Goal: Task Accomplishment & Management: Manage account settings

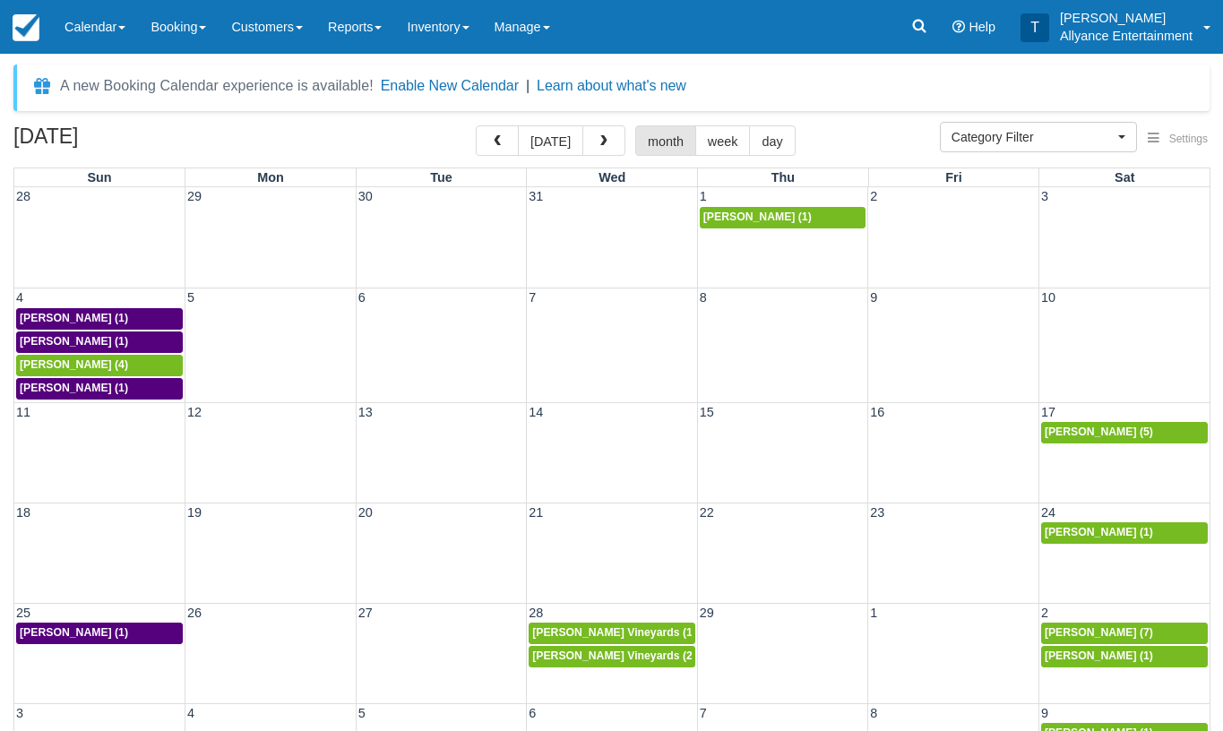
select select
click at [547, 139] on button "today" at bounding box center [550, 140] width 65 height 30
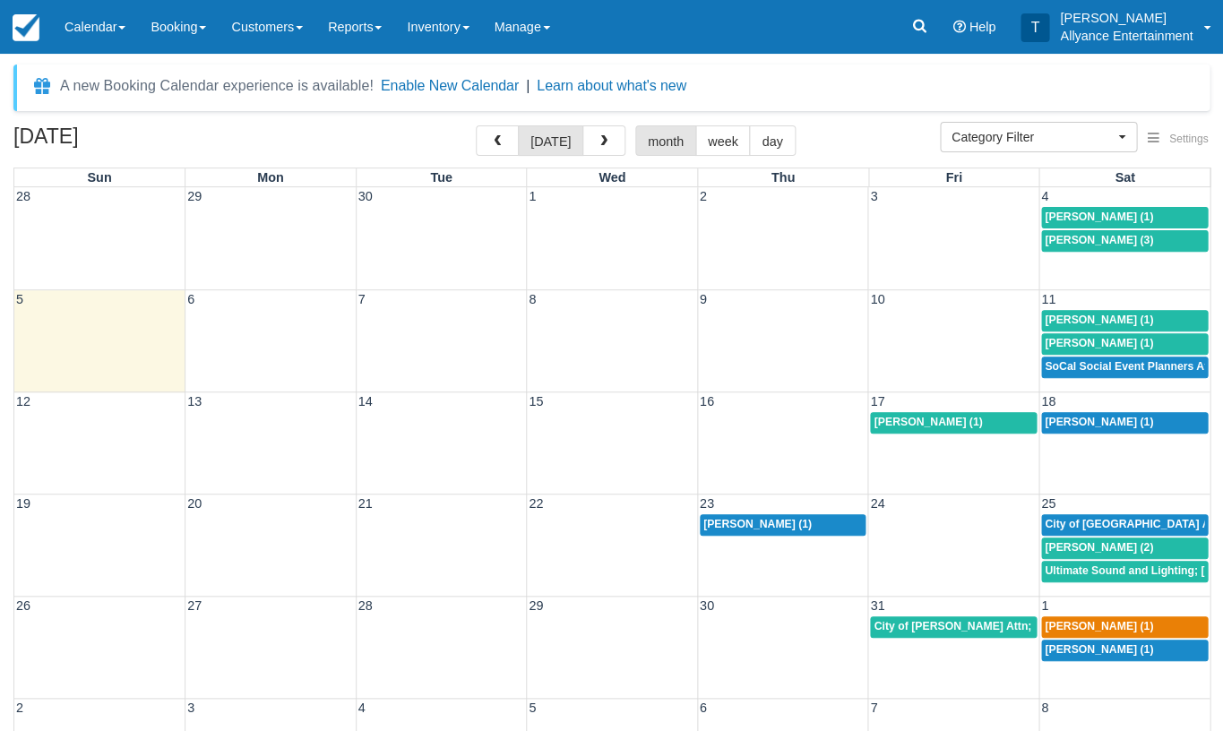
click at [1075, 214] on span "Blanca Munguia (1)" at bounding box center [1099, 217] width 108 height 13
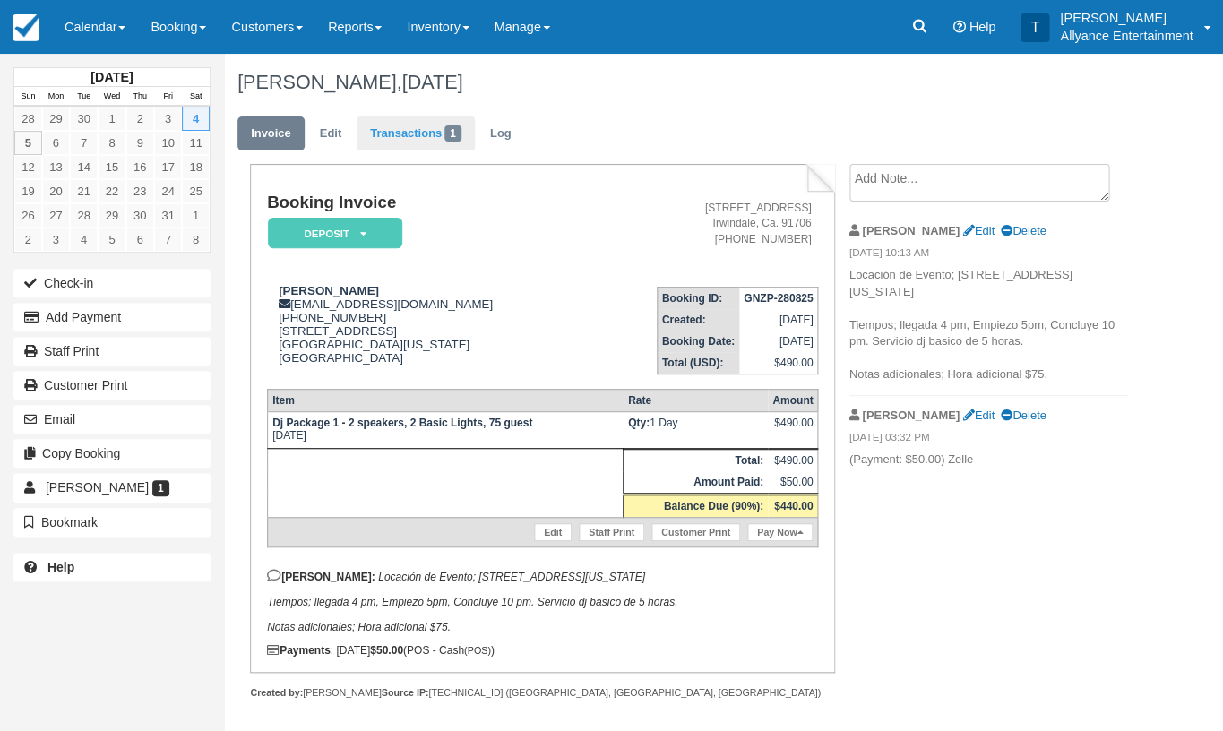
click at [391, 141] on link "Transactions 1" at bounding box center [416, 134] width 118 height 35
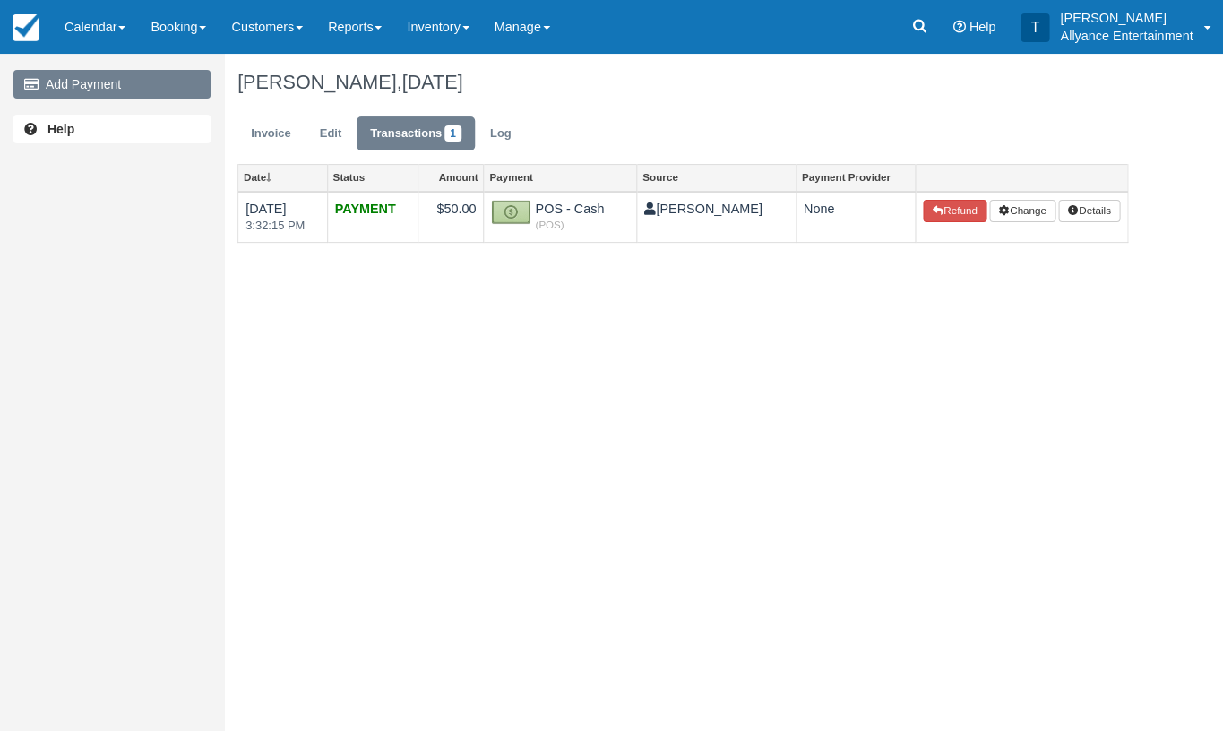
click at [153, 85] on link "Add Payment" at bounding box center [111, 84] width 197 height 29
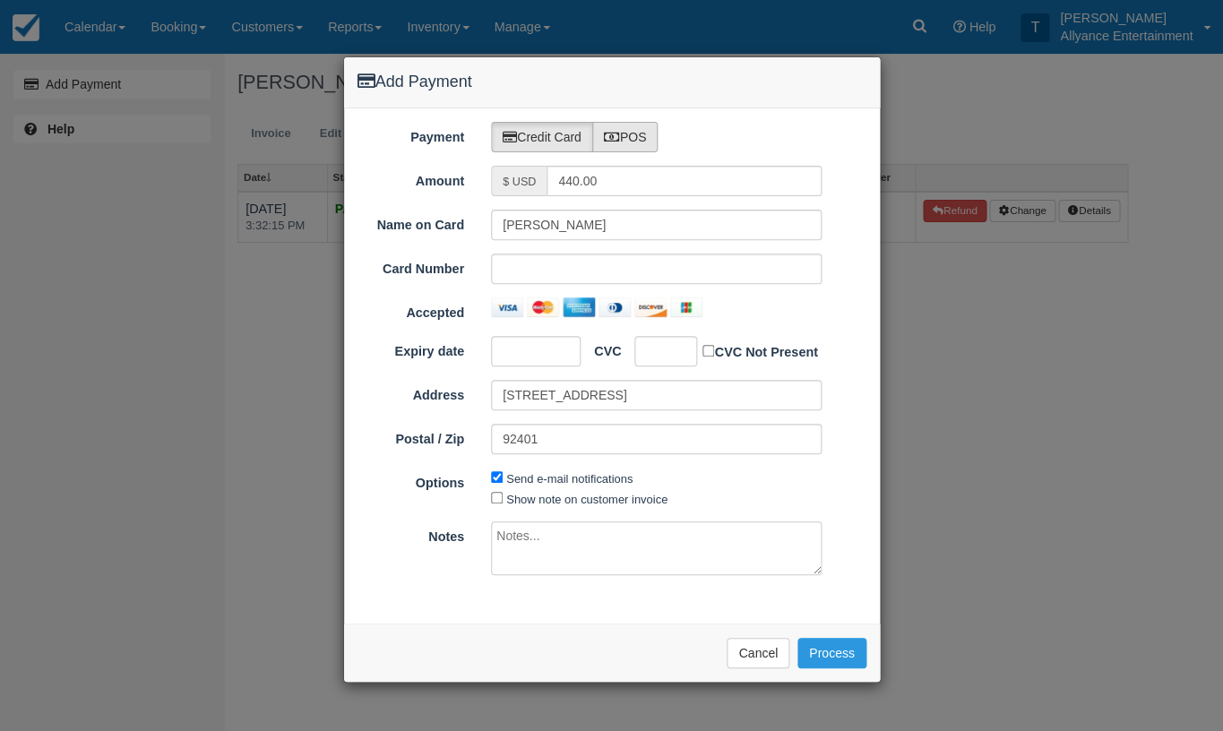
click at [634, 136] on label "POS" at bounding box center [625, 137] width 66 height 30
radio input "true"
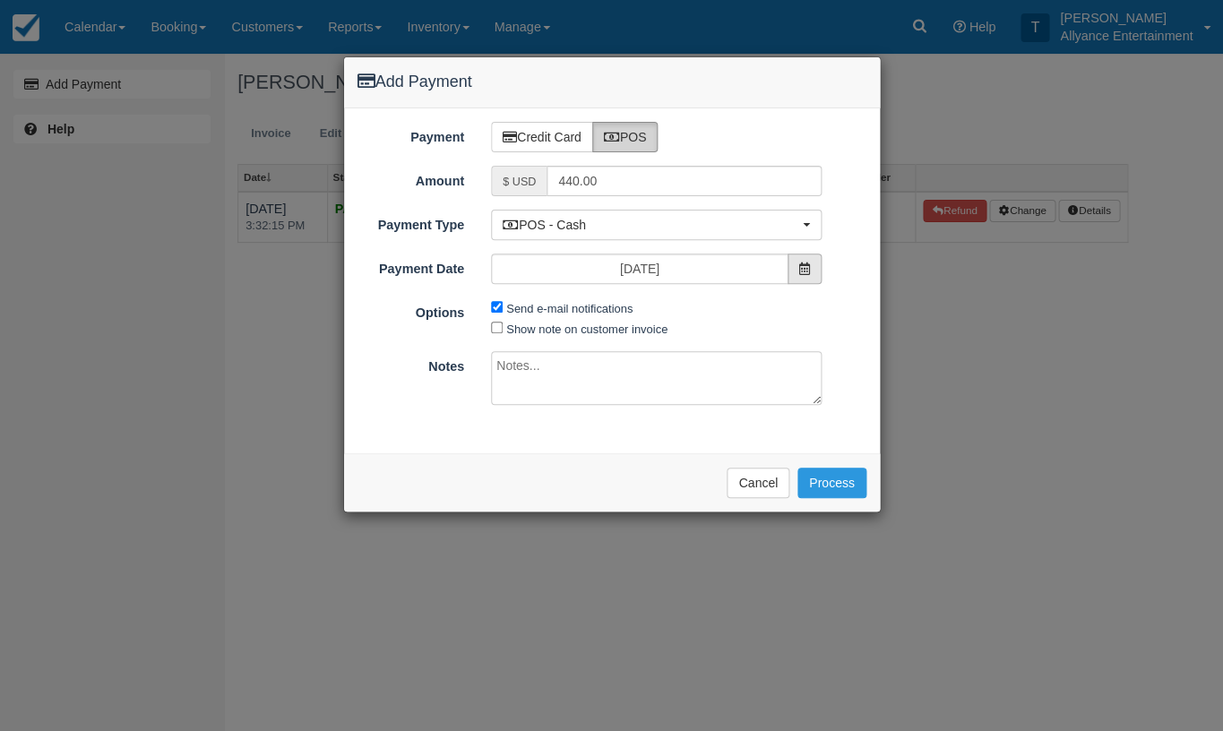
click at [802, 269] on icon at bounding box center [805, 269] width 11 height 13
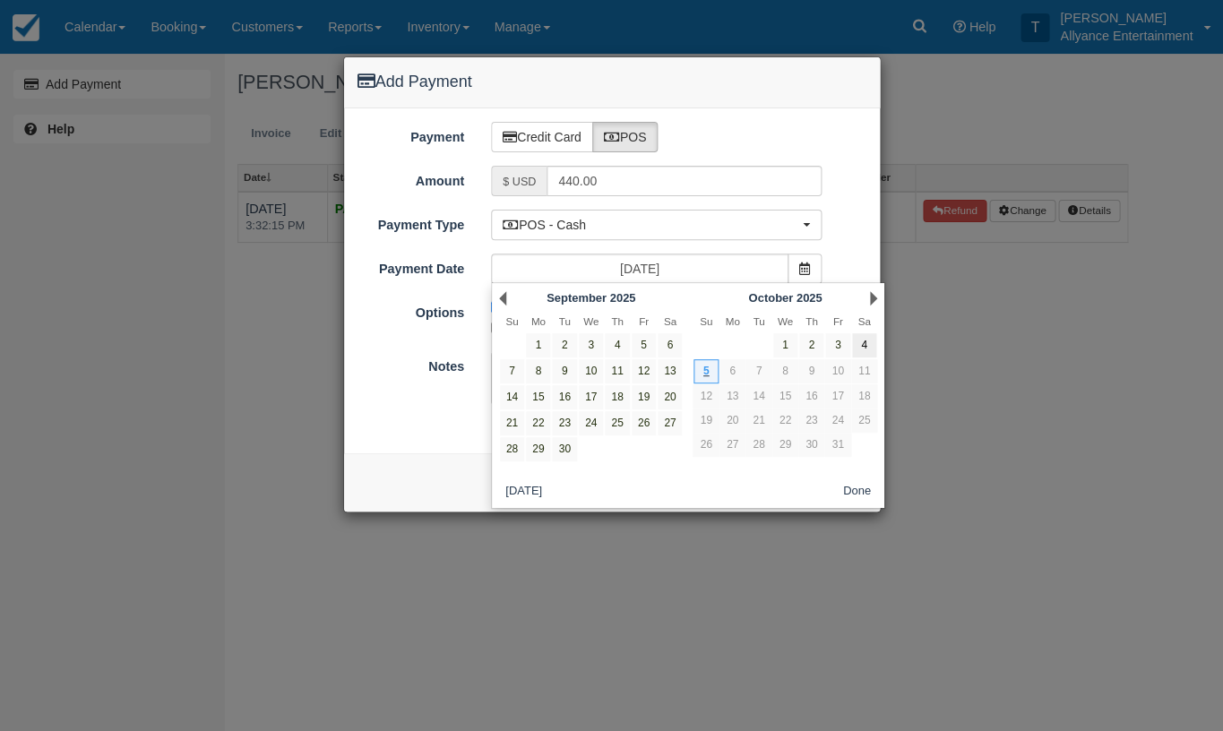
click at [869, 339] on link "4" at bounding box center [864, 345] width 24 height 24
type input "10/04/25"
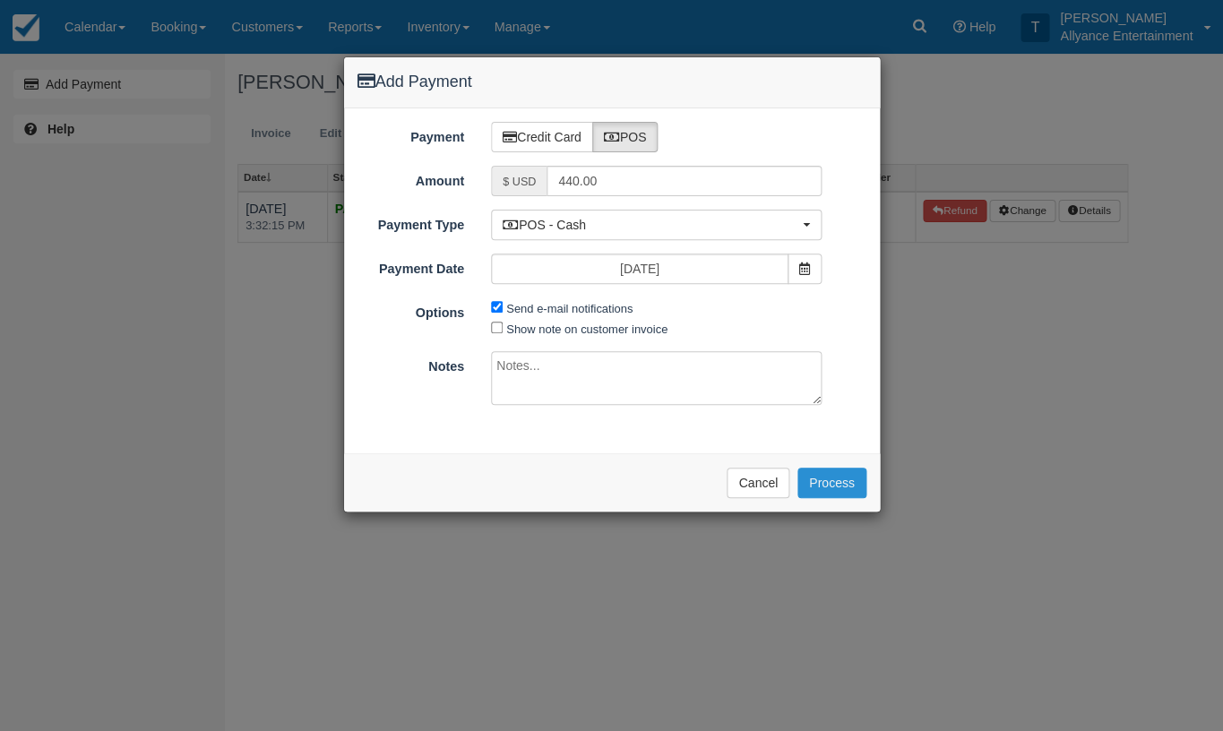
click at [829, 472] on button "Process" at bounding box center [832, 483] width 69 height 30
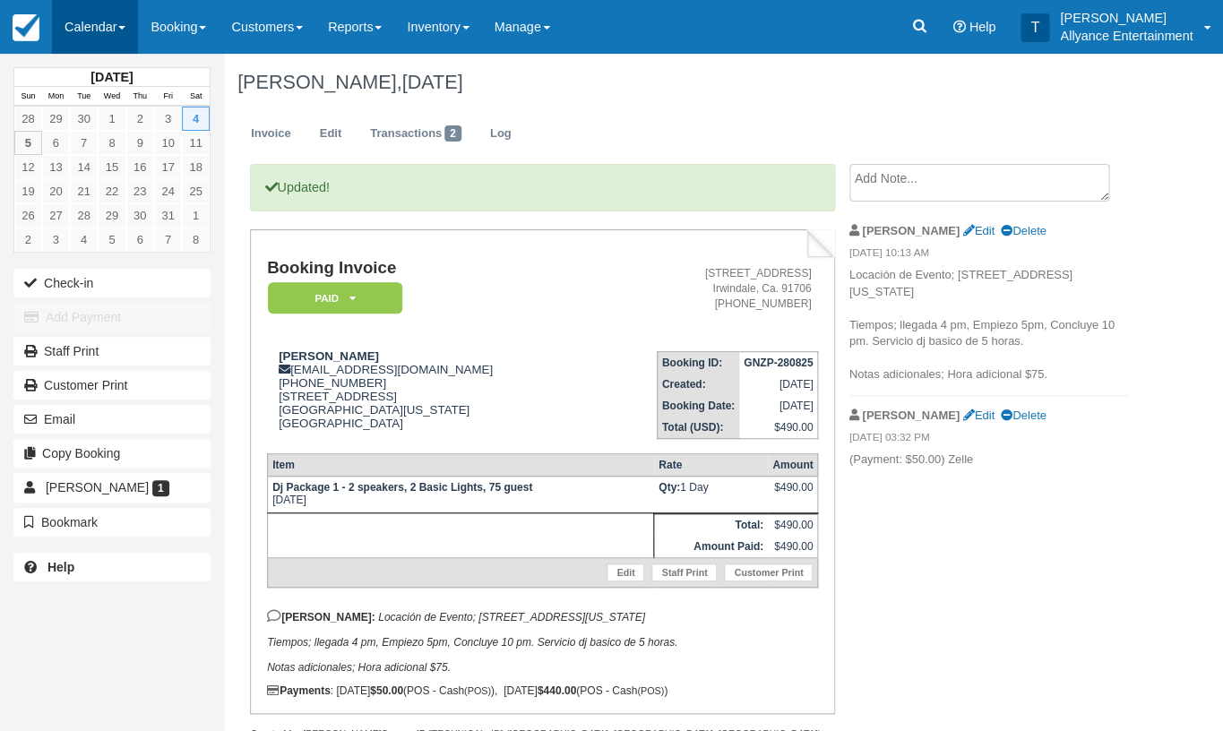
click at [86, 26] on link "Calendar" at bounding box center [95, 27] width 86 height 54
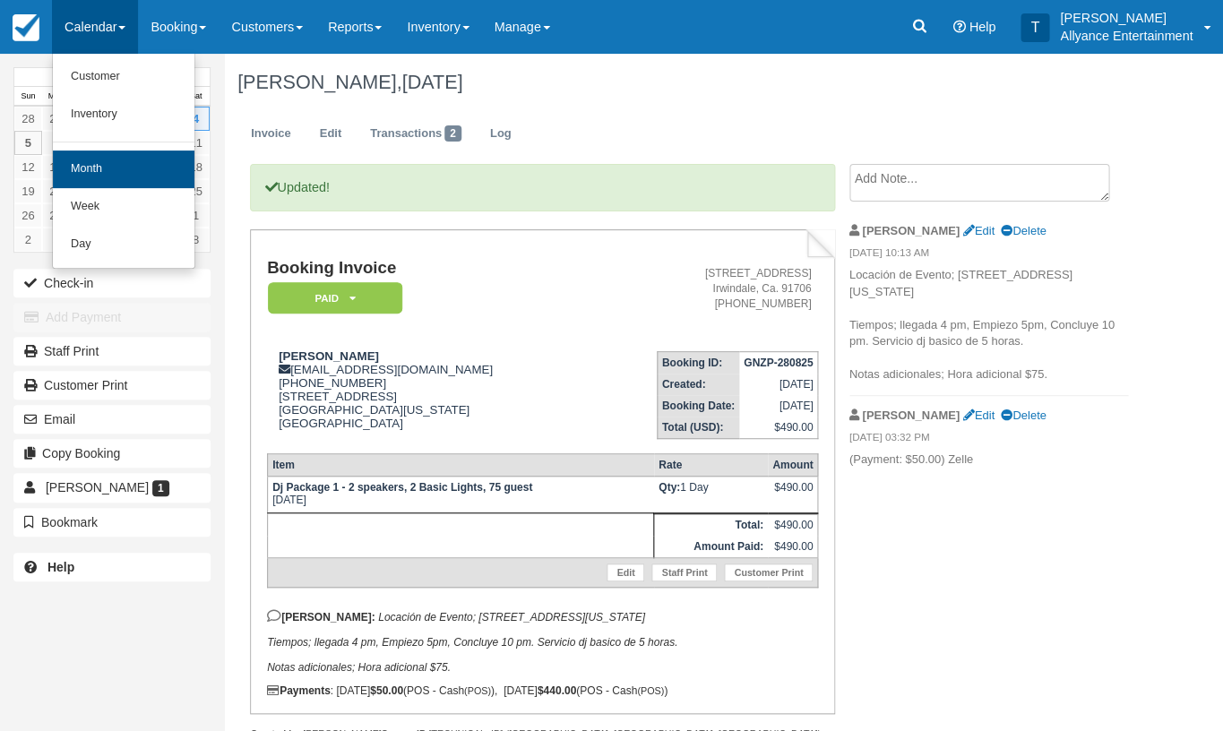
click at [99, 165] on link "Month" at bounding box center [124, 170] width 142 height 38
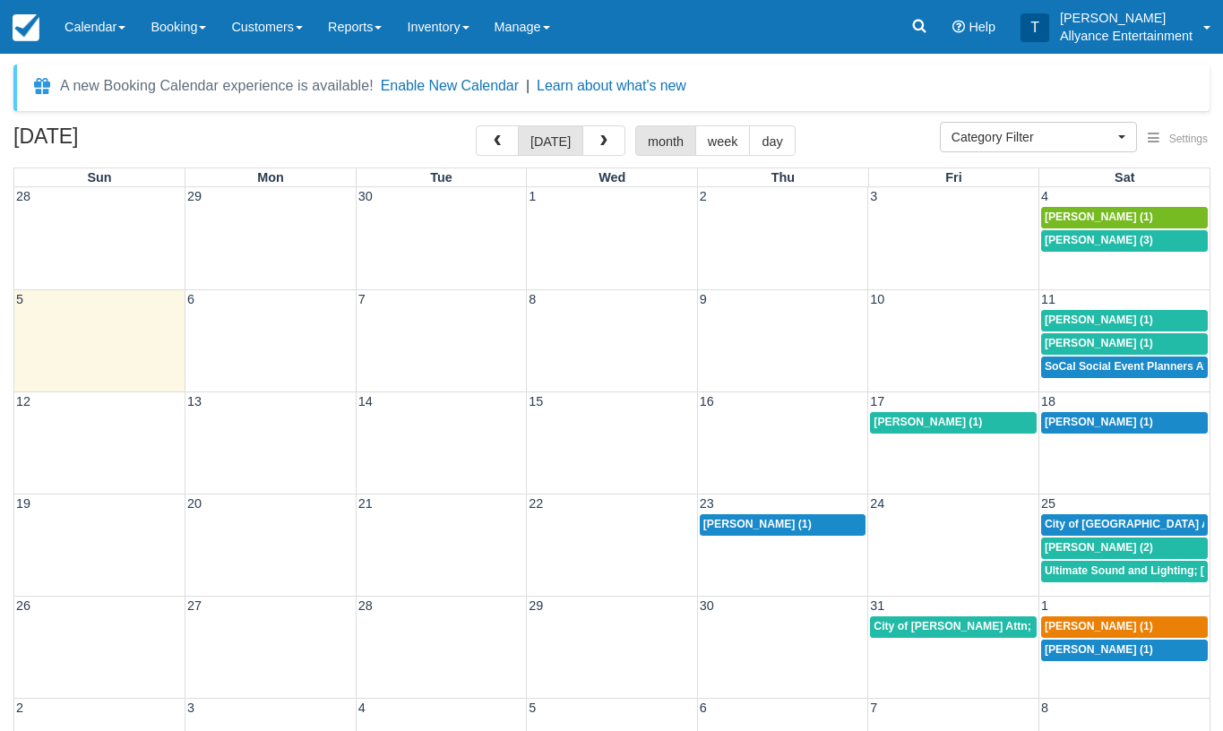
select select
click at [1088, 262] on div "28 29 30 1 2 3 4 Blanca Munguia (1) Evelin Molina (3)" at bounding box center [612, 238] width 1196 height 102
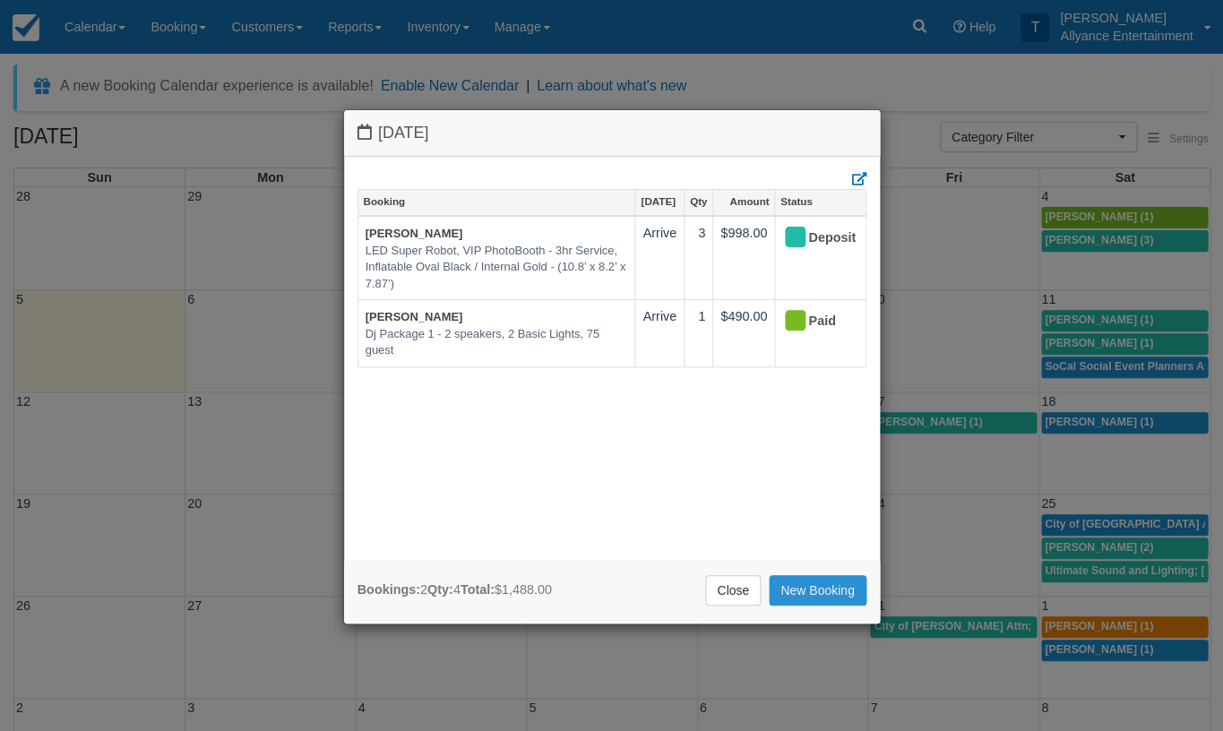
click at [808, 585] on link "New Booking" at bounding box center [818, 590] width 98 height 30
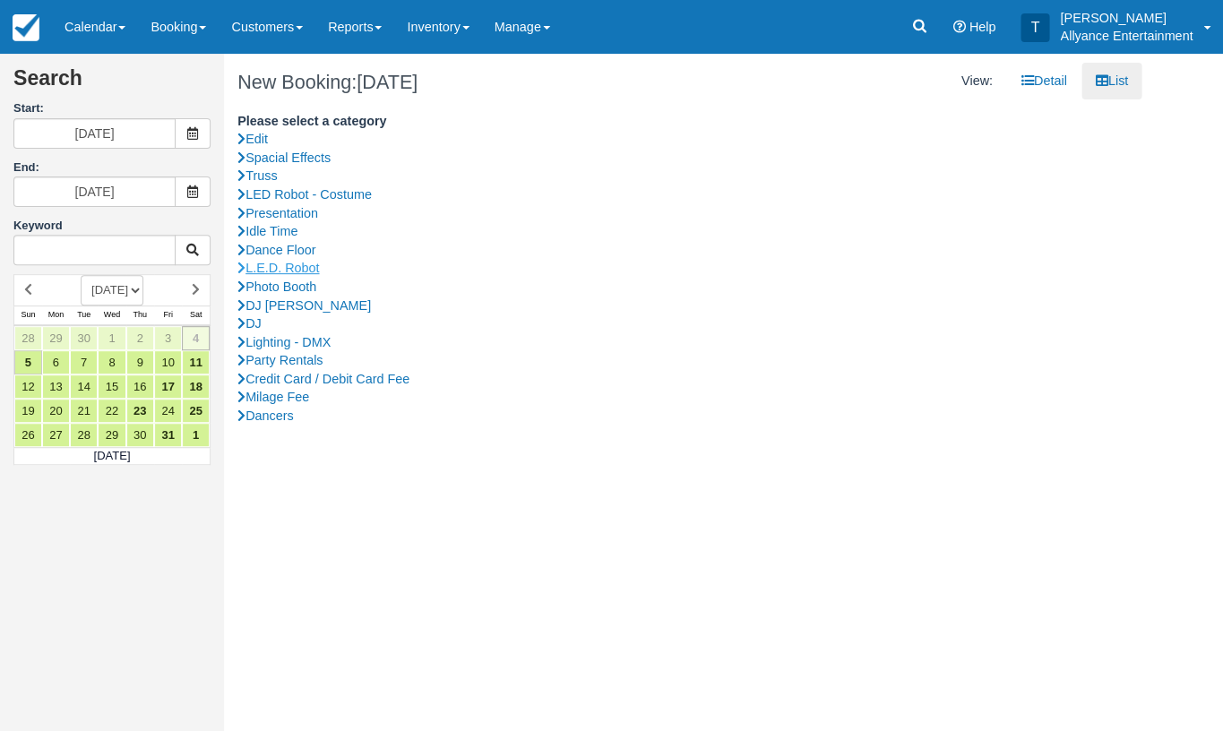
click at [308, 264] on link "L.E.D. Robot" at bounding box center [683, 268] width 891 height 19
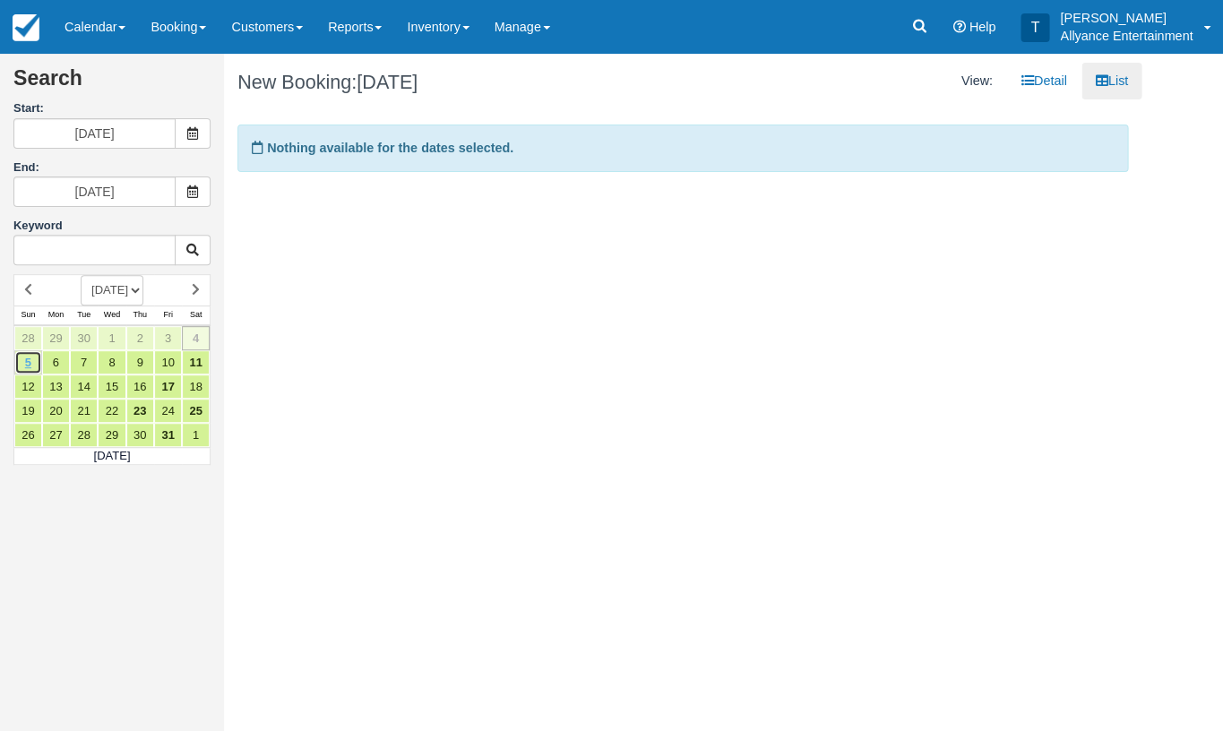
click at [32, 356] on link "5" at bounding box center [28, 362] width 28 height 24
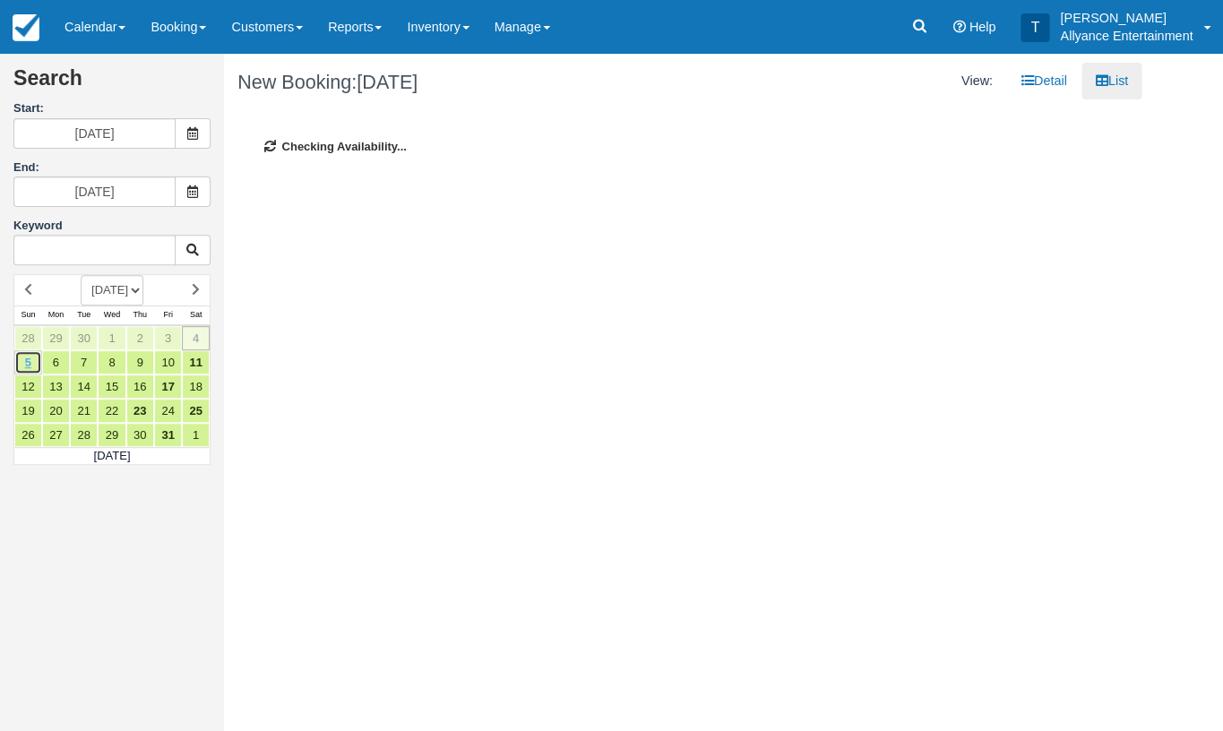
type input "[DATE]"
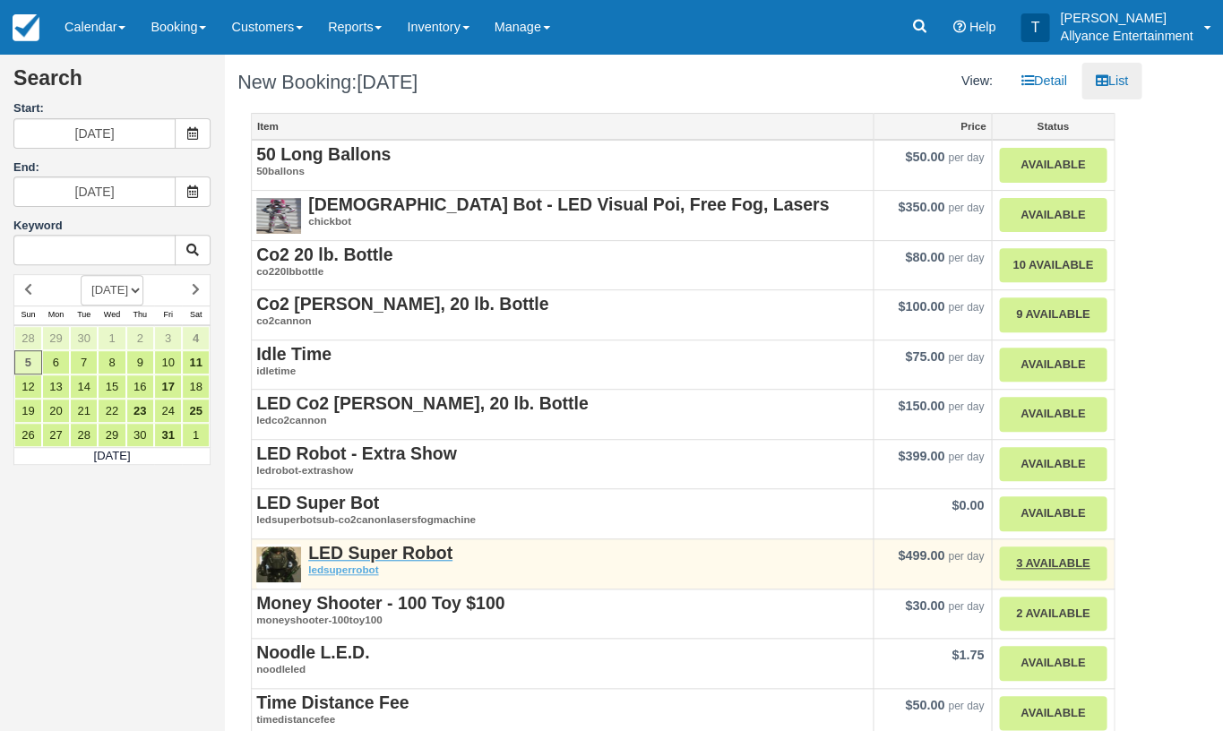
click at [386, 547] on strong "LED Super Robot" at bounding box center [380, 553] width 144 height 20
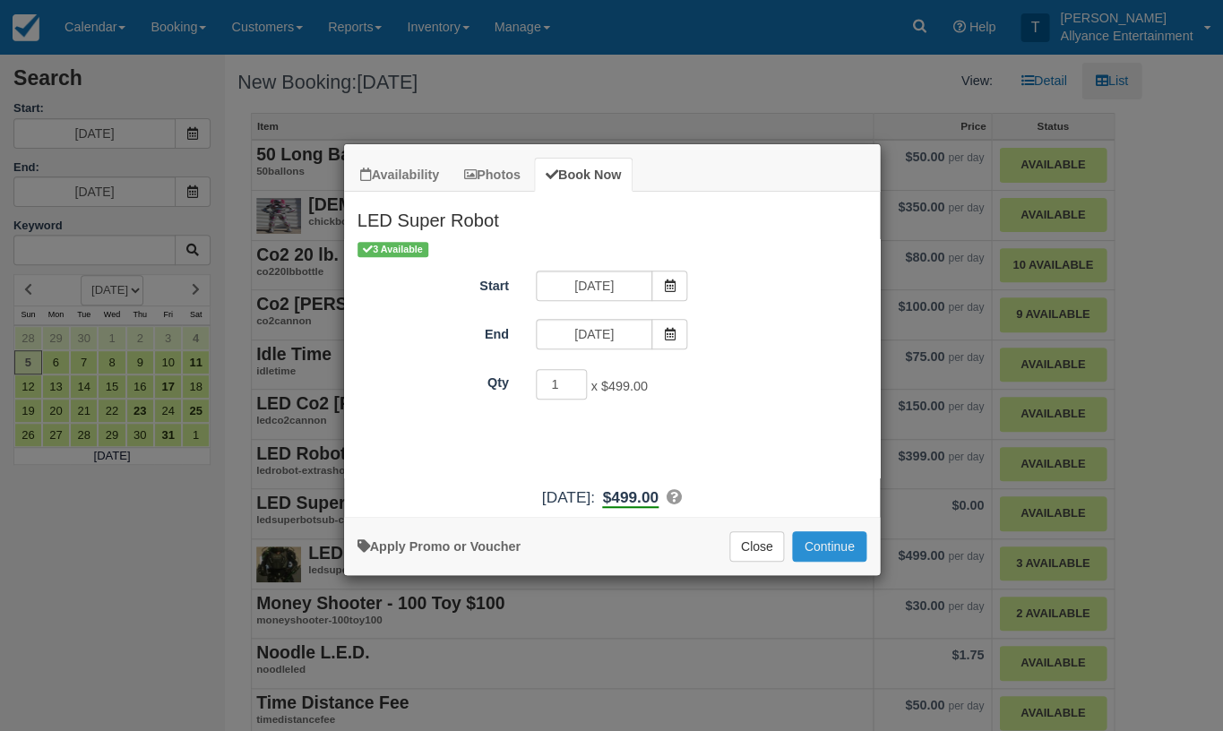
click at [825, 555] on button "Continue" at bounding box center [828, 547] width 73 height 30
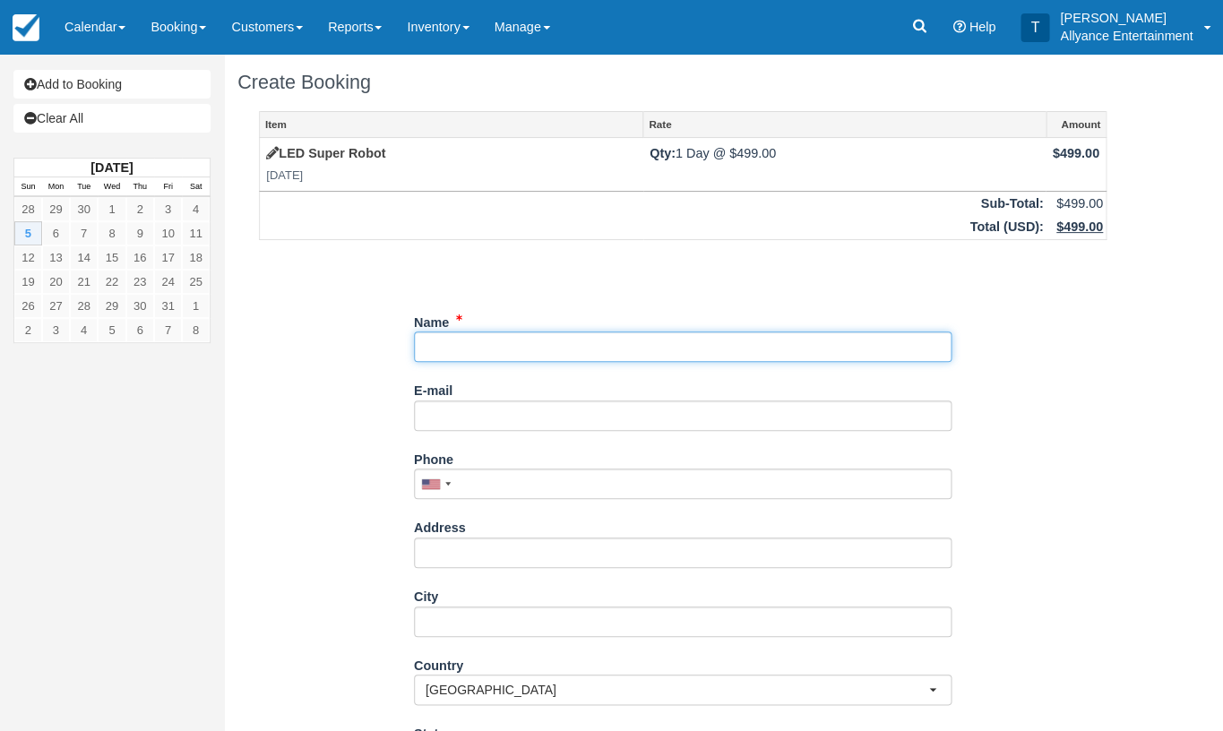
click at [450, 338] on input "Name" at bounding box center [683, 347] width 538 height 30
type input "Dj Rodante"
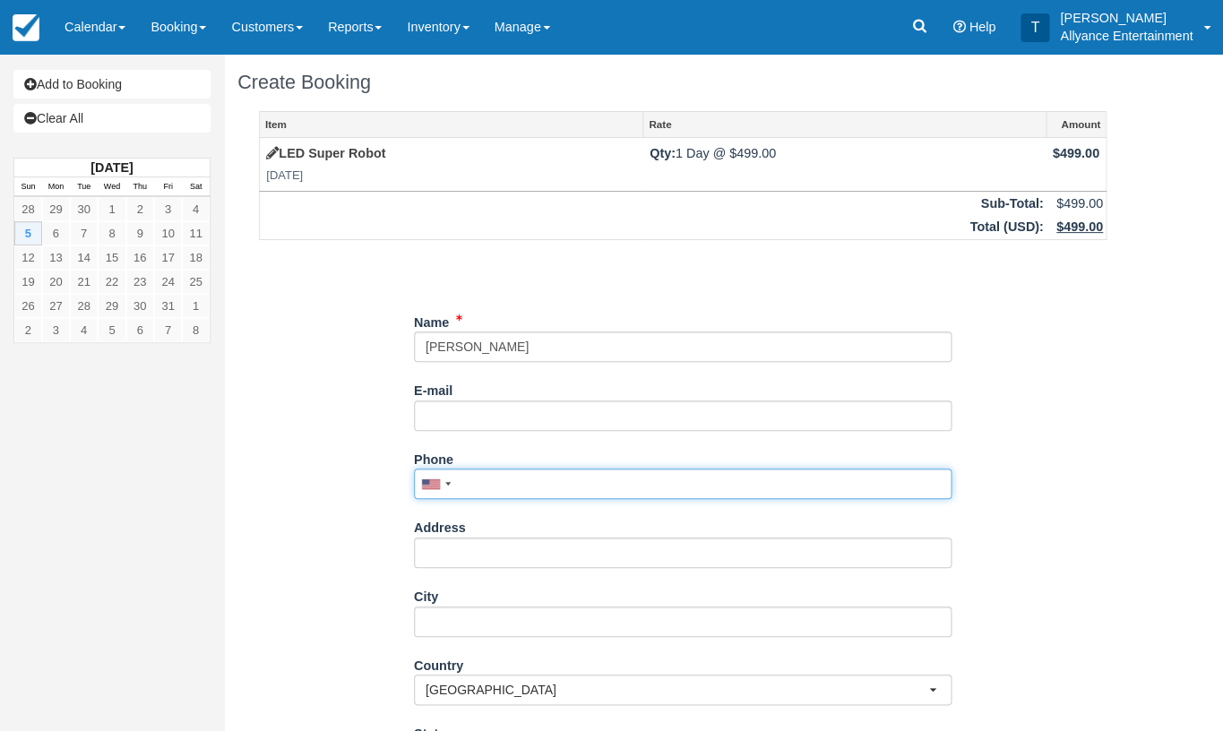
click at [488, 476] on input "Phone" at bounding box center [683, 484] width 538 height 30
paste input "(323) 742-0933"
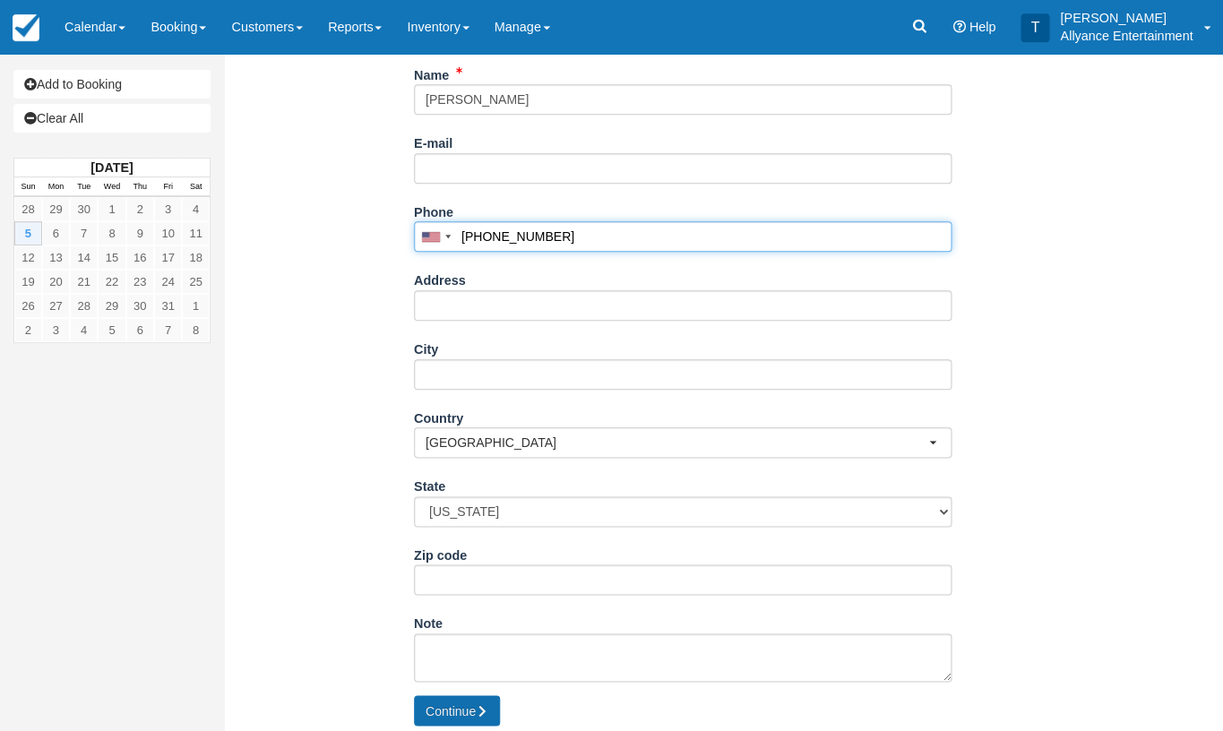
scroll to position [246, 0]
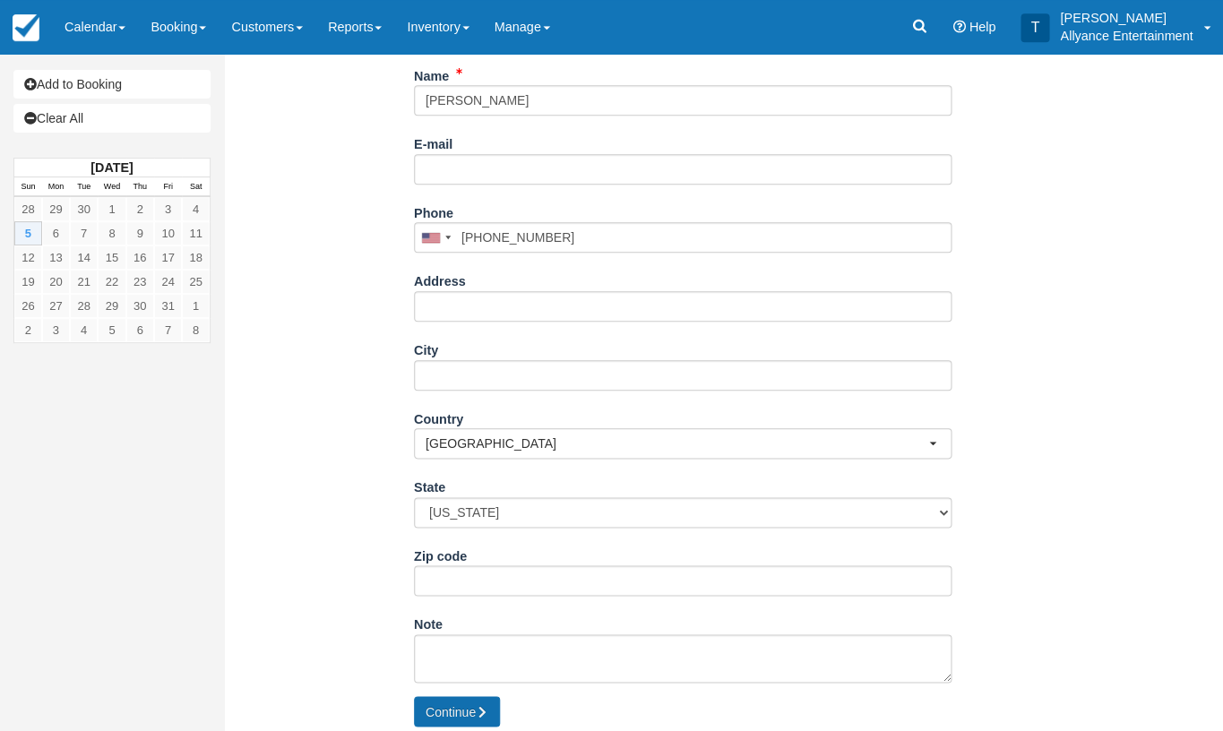
click at [451, 697] on button "Continue" at bounding box center [457, 711] width 86 height 30
type input "+13237420933"
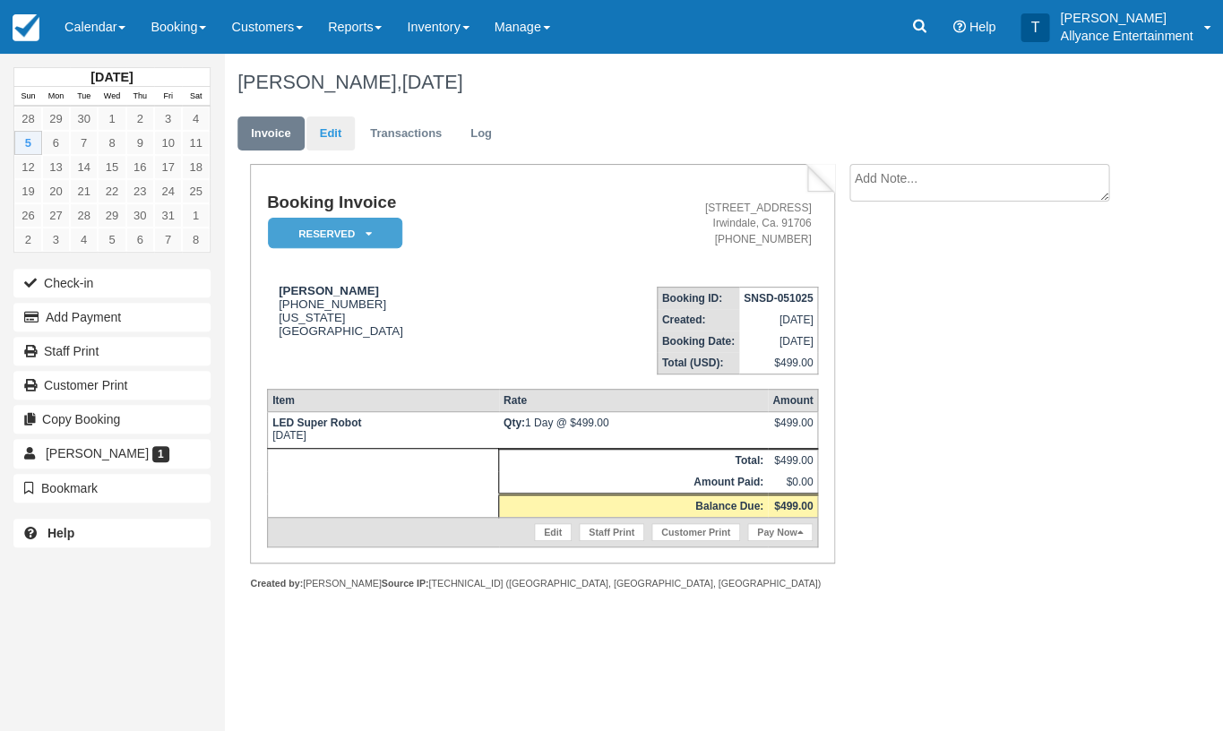
click at [339, 134] on link "Edit" at bounding box center [331, 134] width 48 height 35
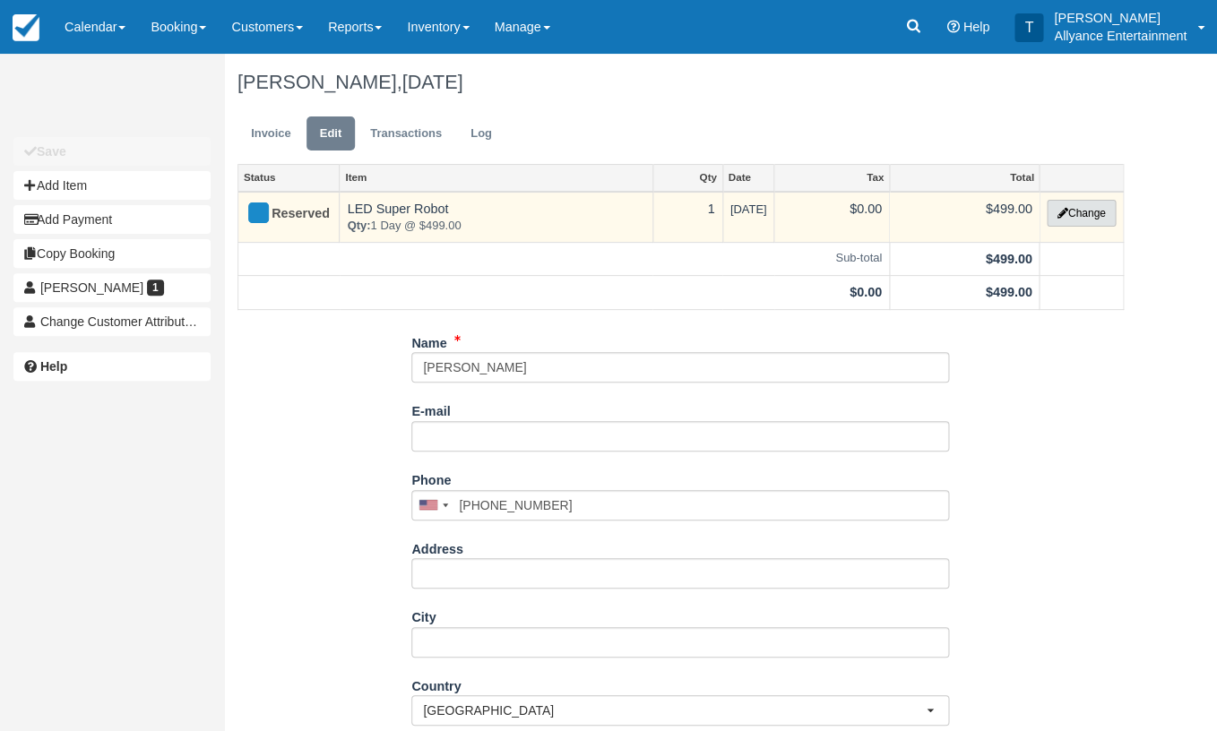
click at [1080, 210] on button "Change" at bounding box center [1081, 213] width 68 height 27
select select "29"
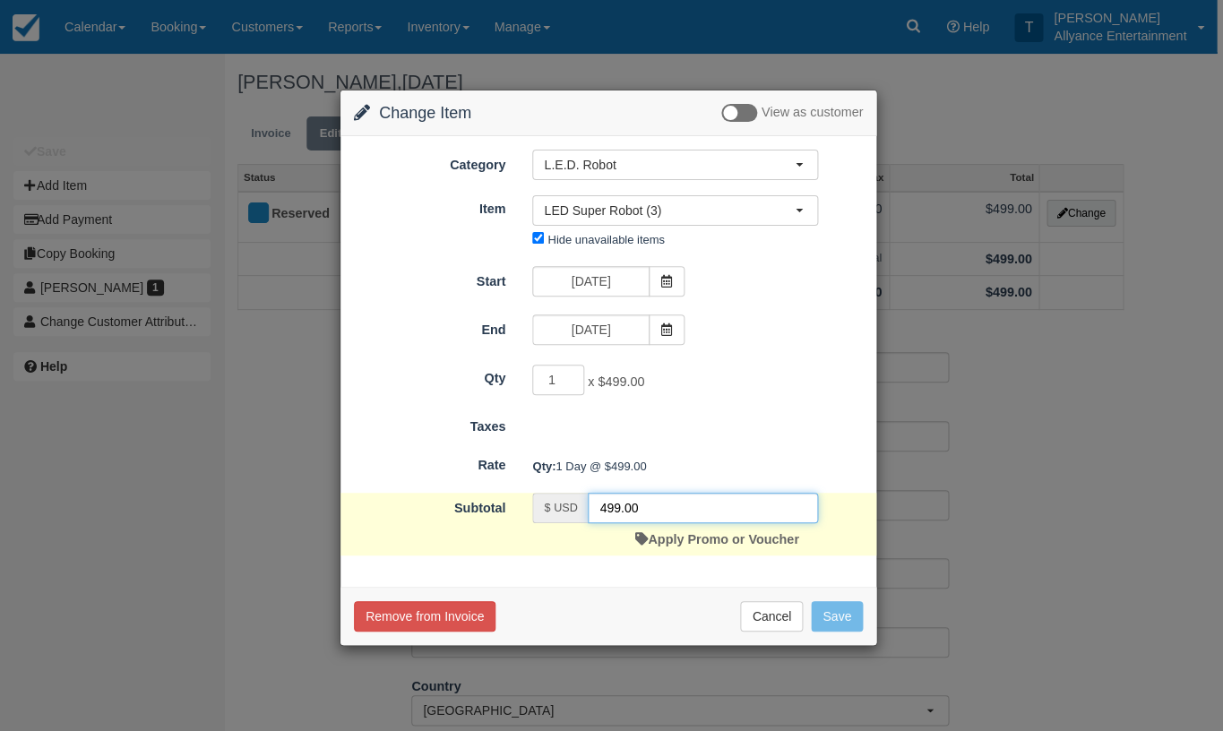
click at [618, 507] on input "499.00" at bounding box center [703, 508] width 230 height 30
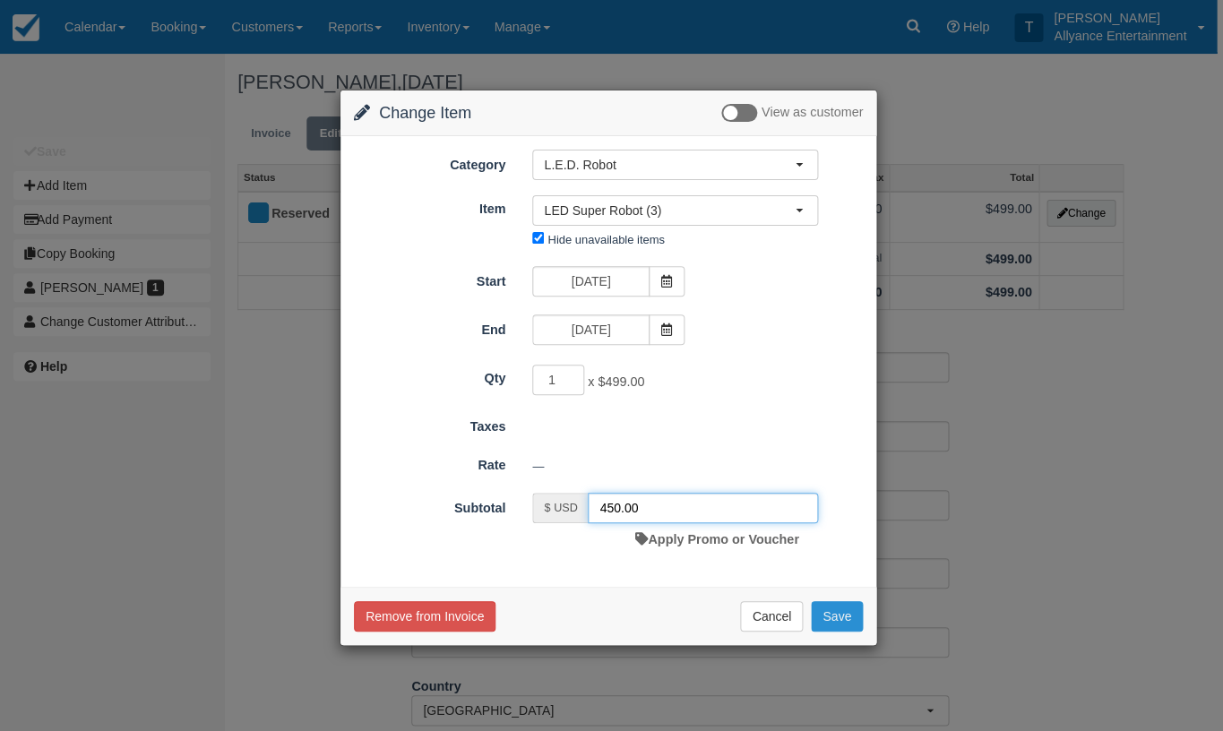
type input "450.00"
click at [843, 611] on button "Save" at bounding box center [837, 616] width 52 height 30
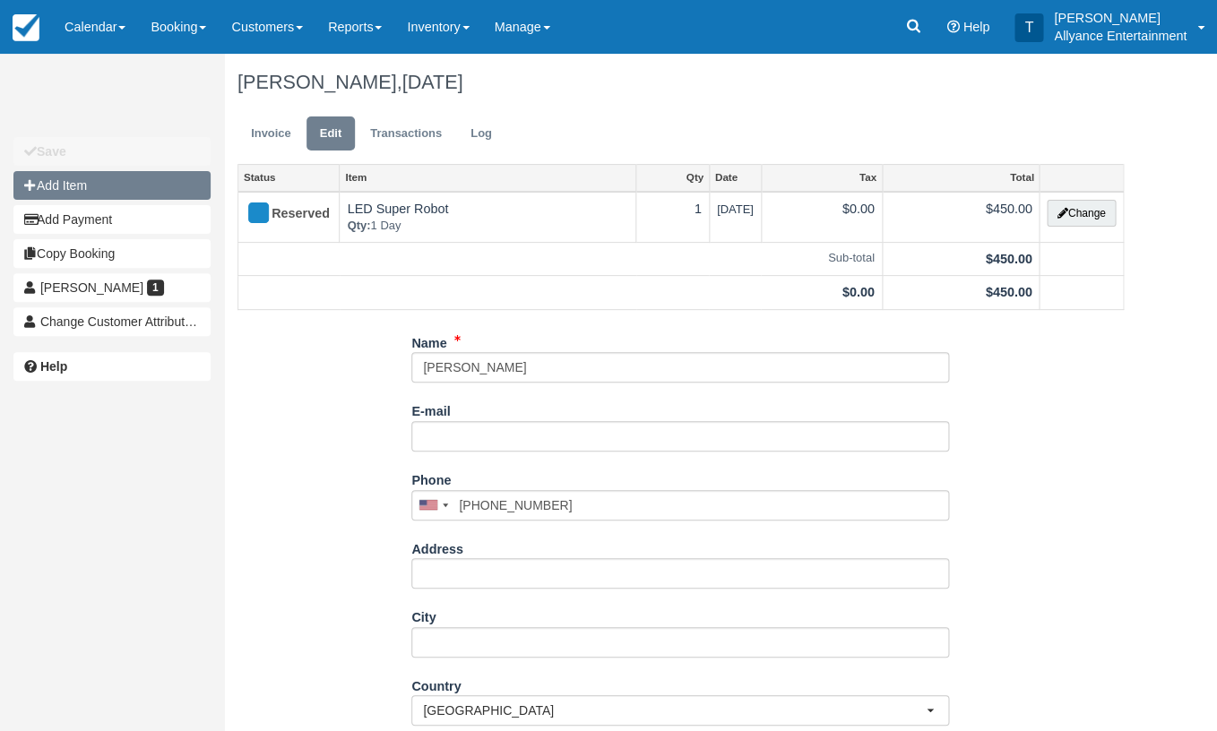
click at [141, 185] on button "Add Item" at bounding box center [111, 185] width 197 height 29
type input "0.00"
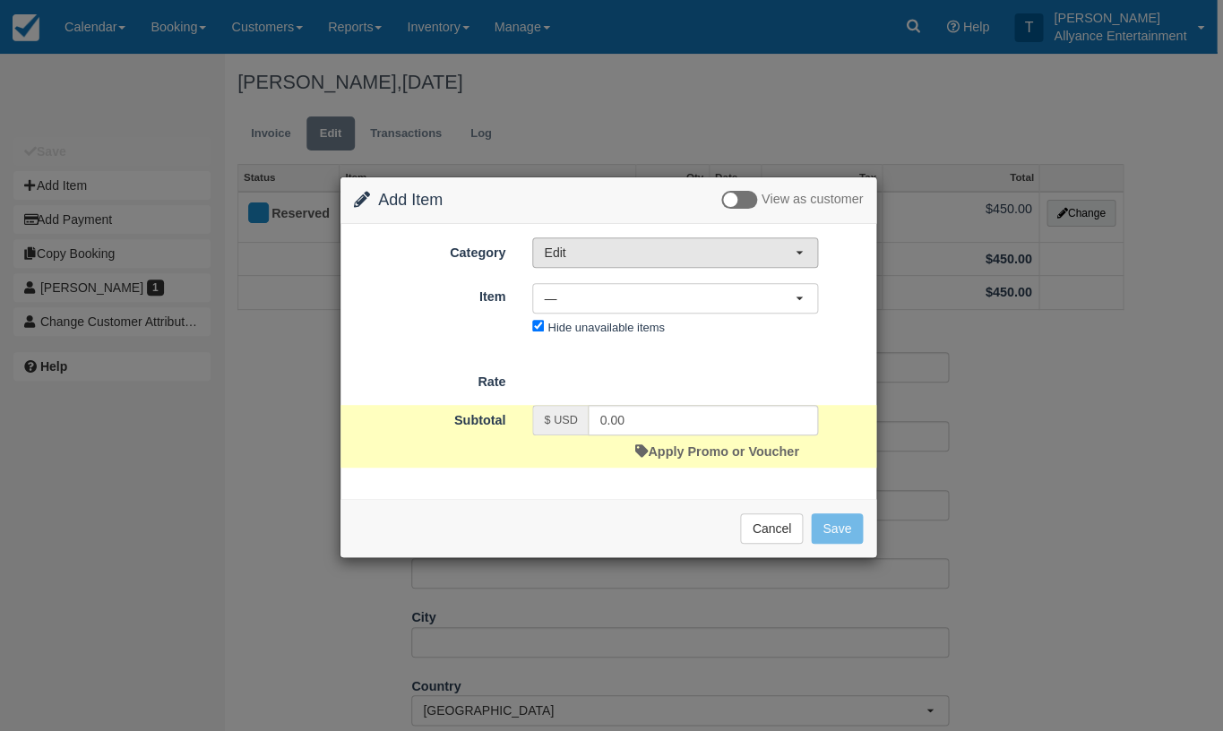
click at [792, 249] on span "Edit" at bounding box center [669, 253] width 251 height 18
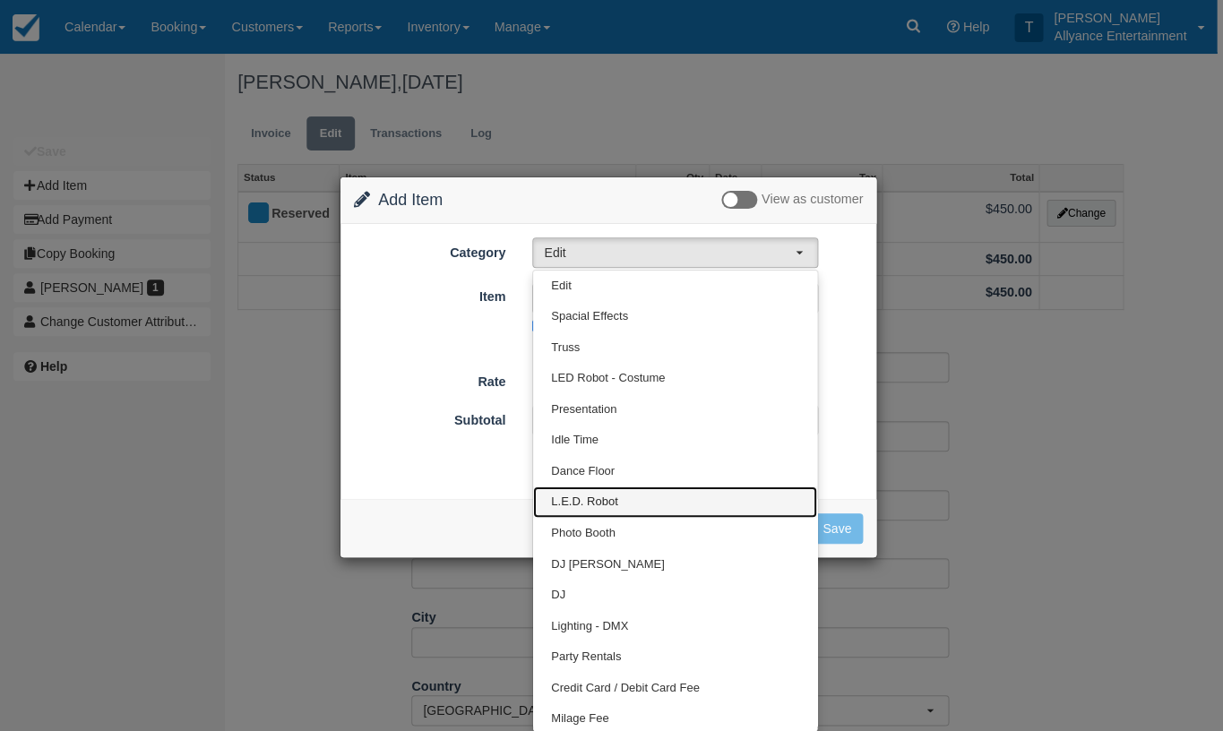
click at [603, 497] on span "L.E.D. Robot" at bounding box center [584, 502] width 66 height 17
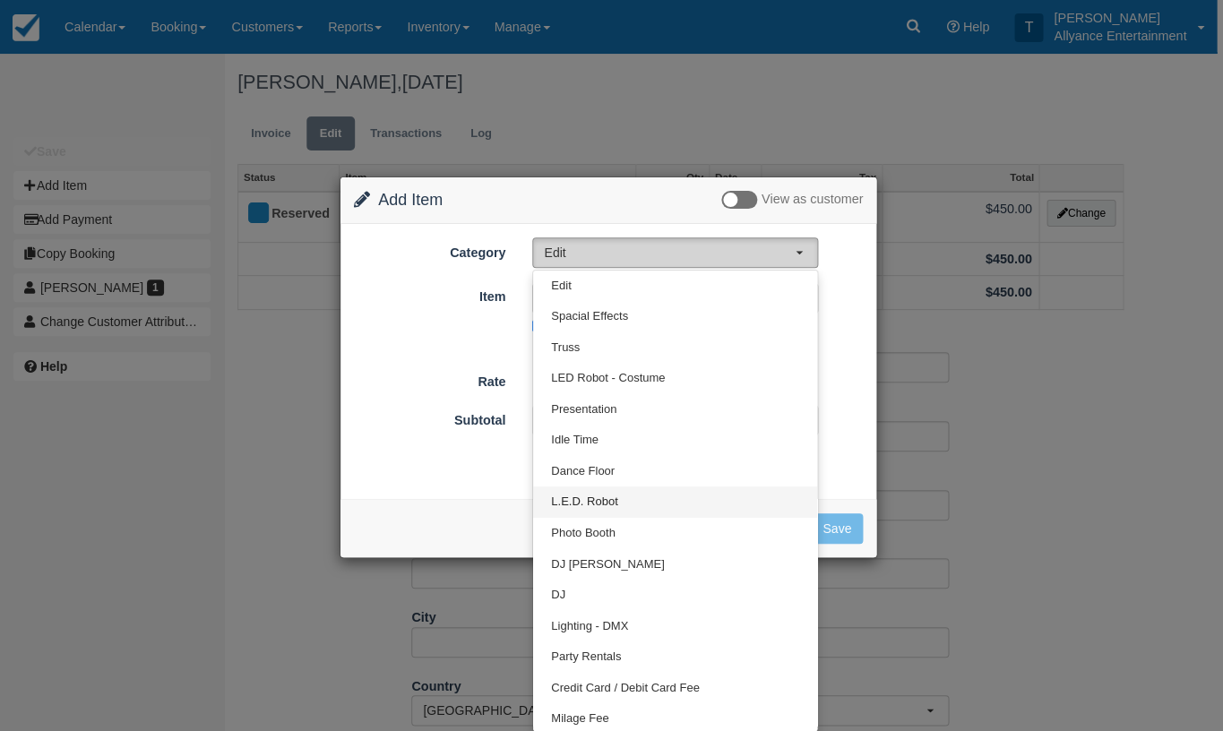
select select "29"
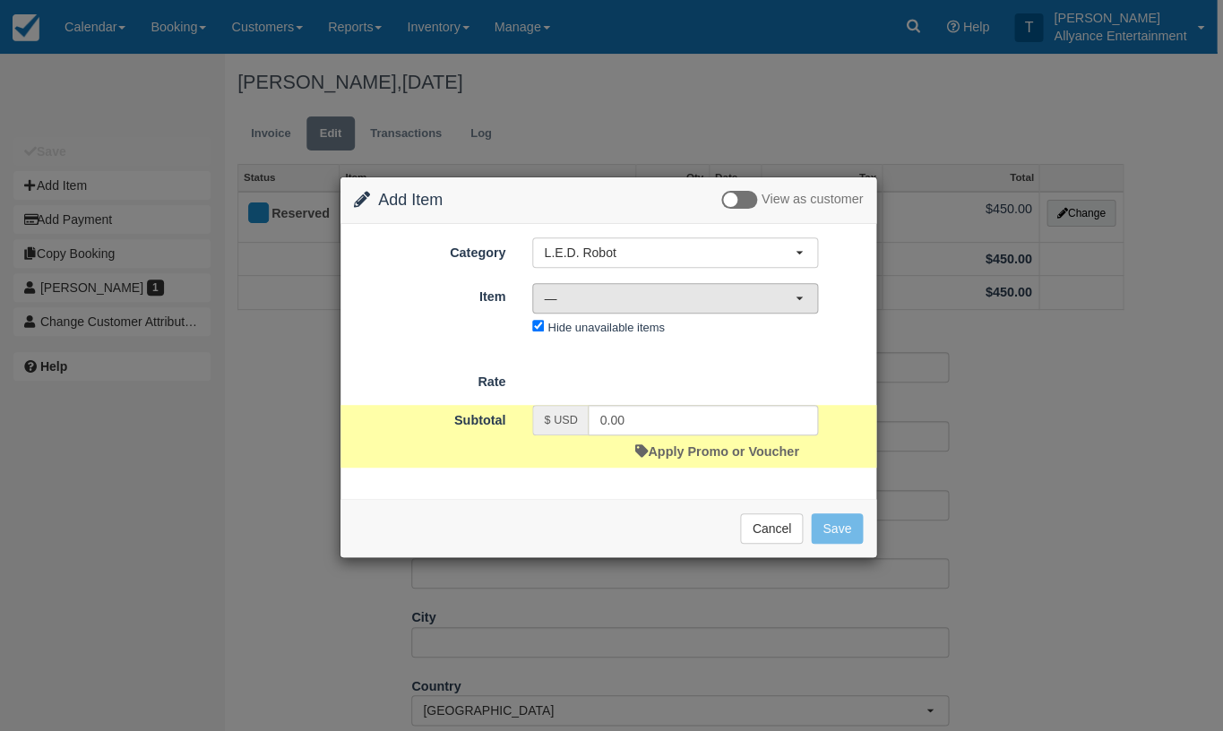
click at [800, 298] on button "—" at bounding box center [675, 298] width 286 height 30
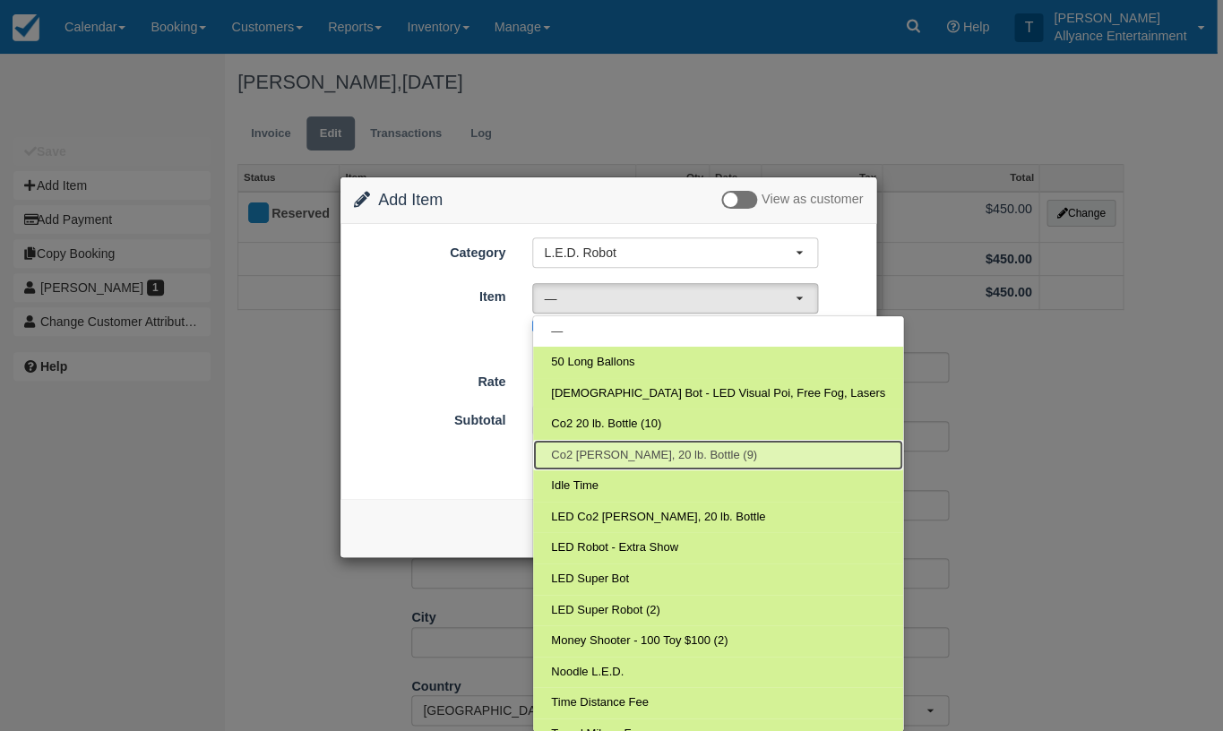
click at [644, 454] on span "Co2 Cannon, 20 lb. Bottle (9)" at bounding box center [654, 455] width 206 height 17
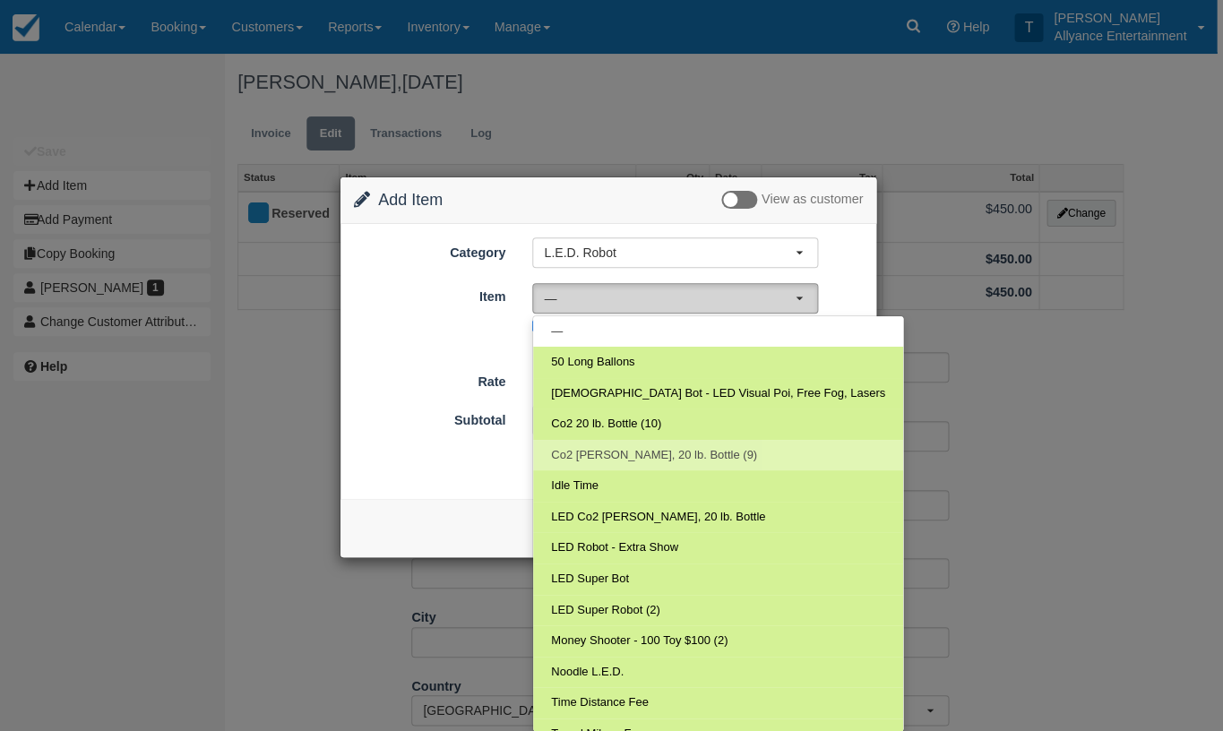
select select "275"
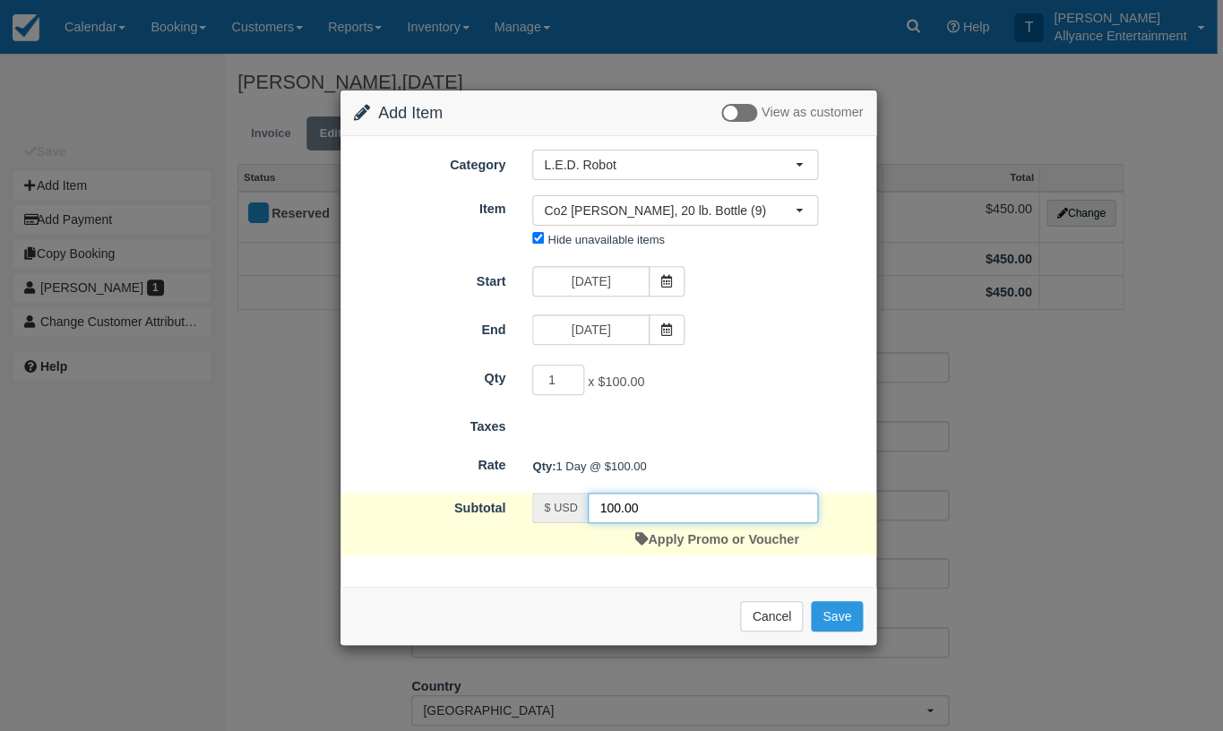
drag, startPoint x: 612, startPoint y: 503, endPoint x: 587, endPoint y: 504, distance: 25.1
click at [588, 504] on input "100.00" at bounding box center [703, 508] width 230 height 30
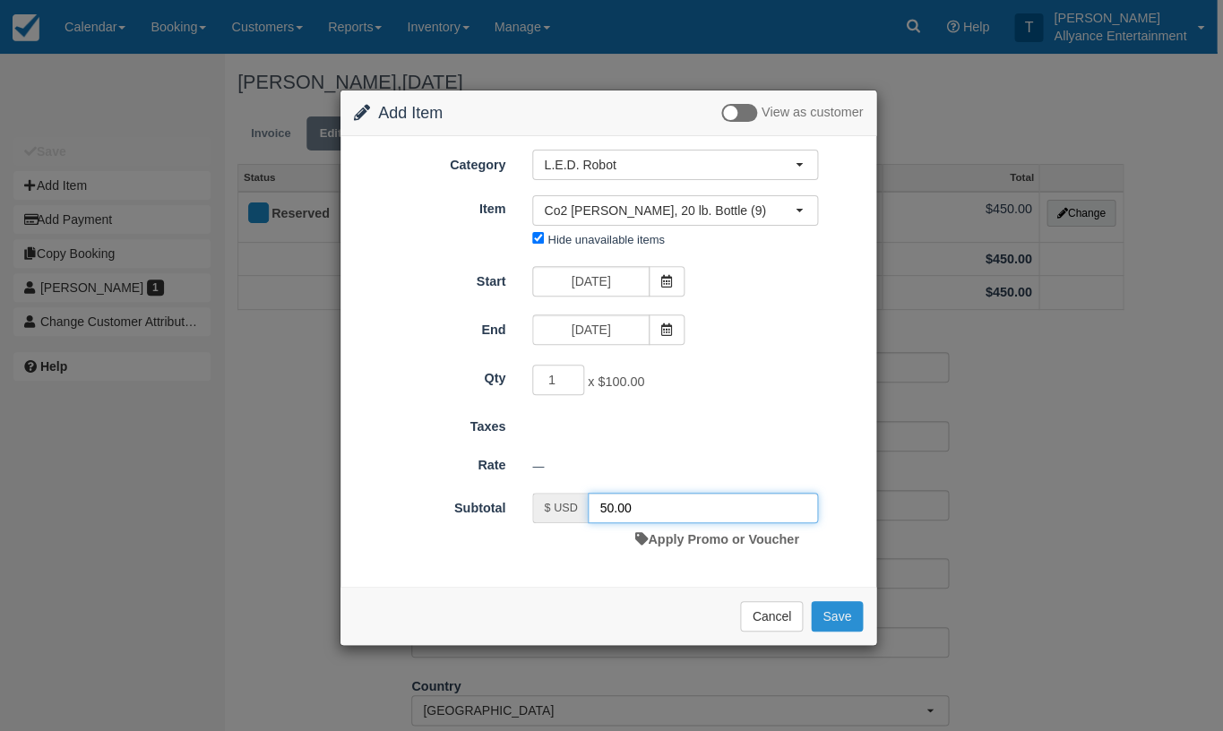
type input "50.00"
click at [836, 614] on button "Save" at bounding box center [837, 616] width 52 height 30
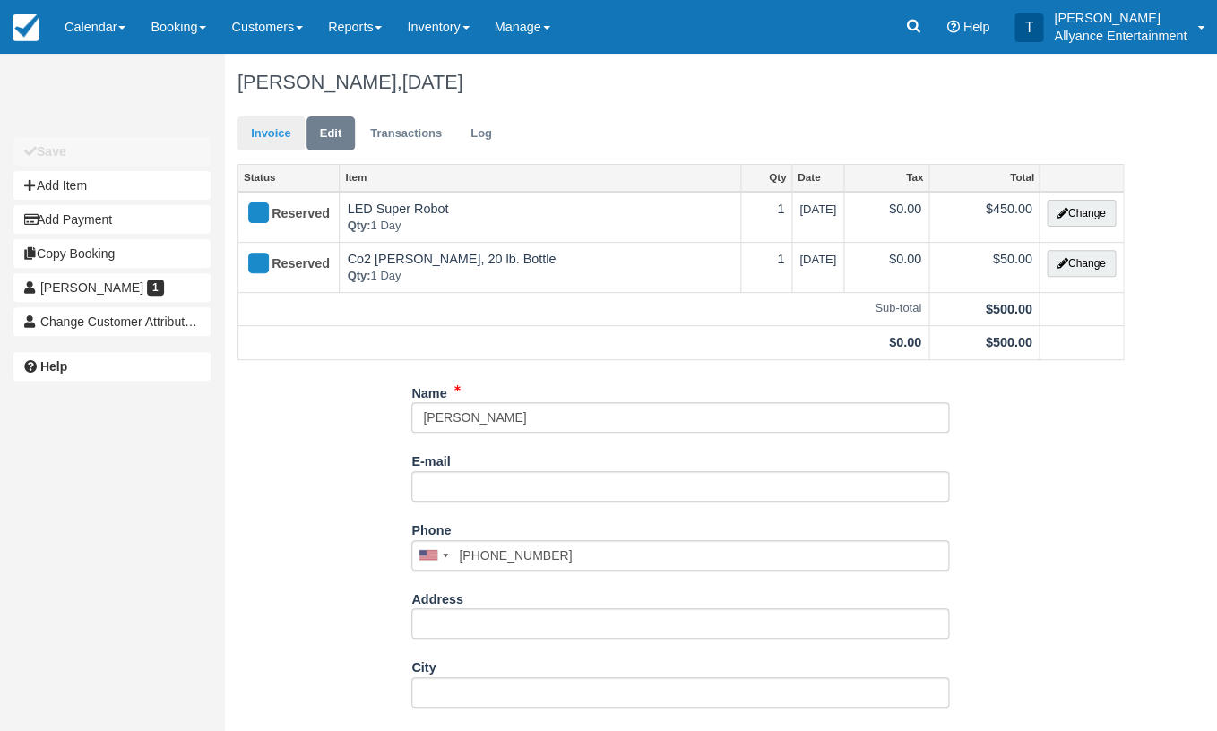
click at [272, 130] on link "Invoice" at bounding box center [271, 134] width 67 height 35
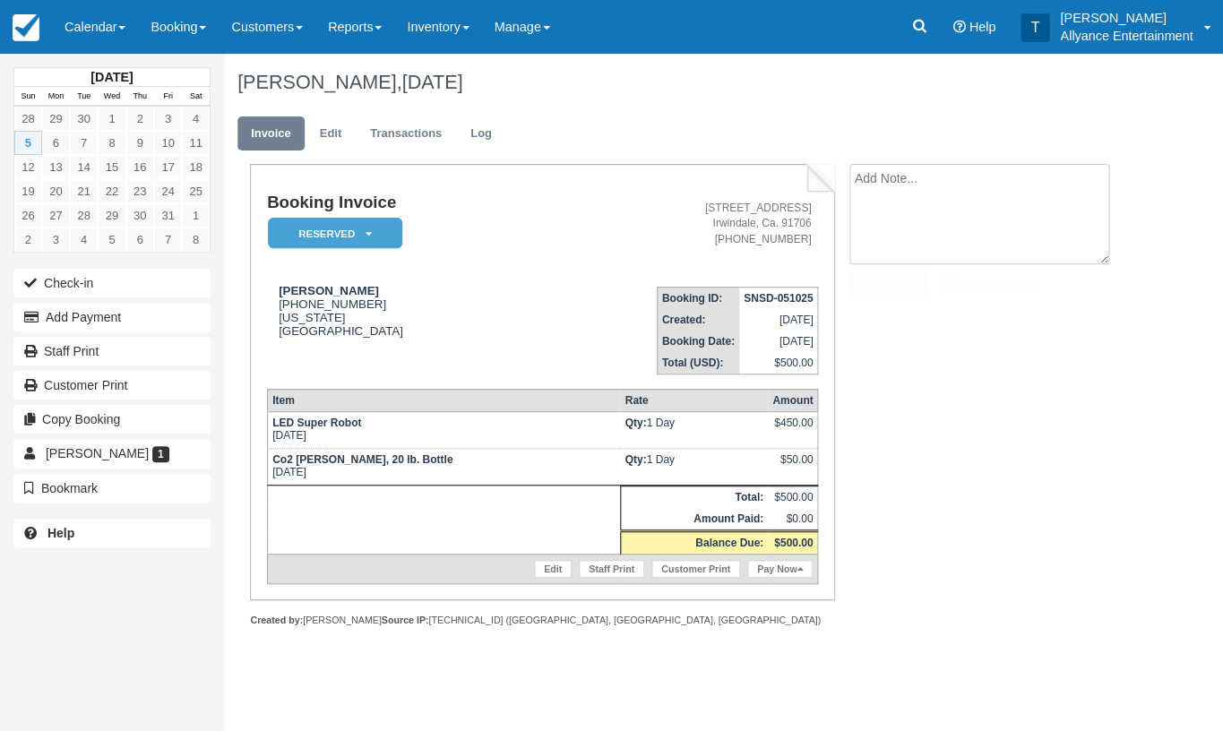
click at [927, 183] on textarea at bounding box center [980, 214] width 260 height 100
paste textarea "Address; [STREET_ADDRESS][PERSON_NAME] Times; Arrive 8:30pm, Start 9:30pm ( Wed…"
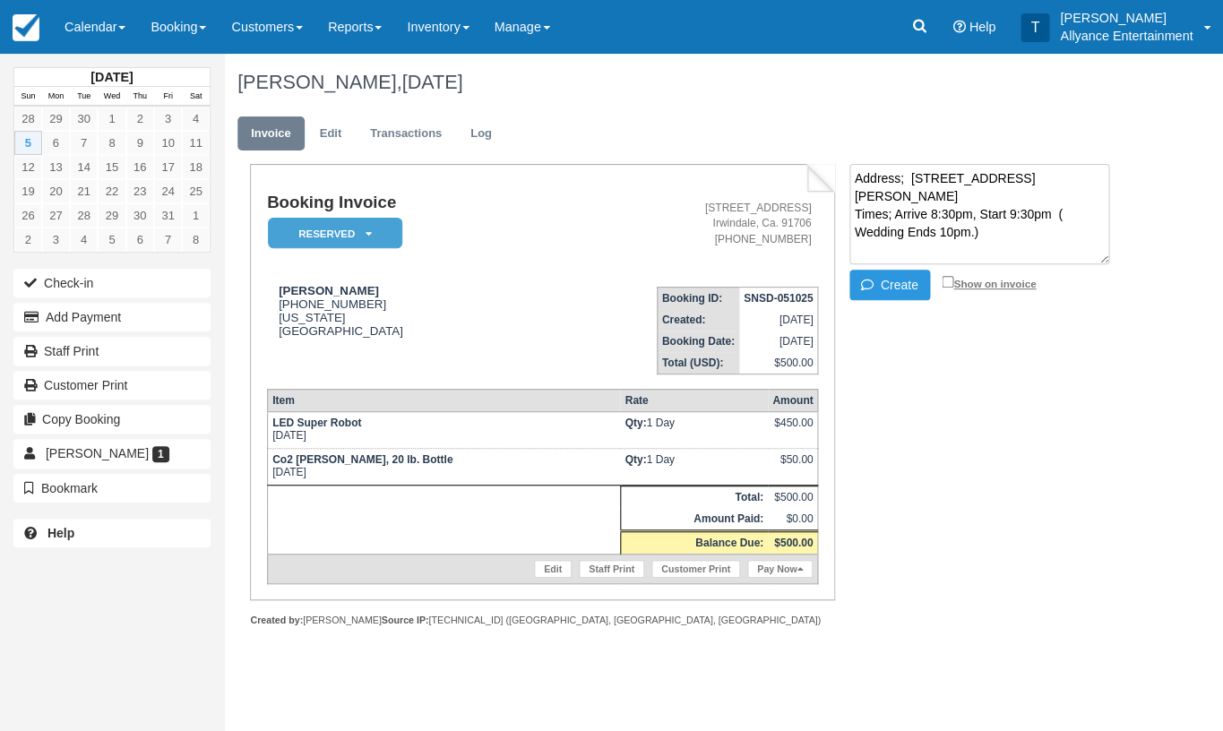
type textarea "Address; [STREET_ADDRESS][PERSON_NAME] Times; Arrive 8:30pm, Start 9:30pm ( Wed…"
click at [946, 281] on input "Show on invoice" at bounding box center [948, 282] width 12 height 12
checkbox input "true"
click at [901, 281] on button "Create" at bounding box center [890, 285] width 81 height 30
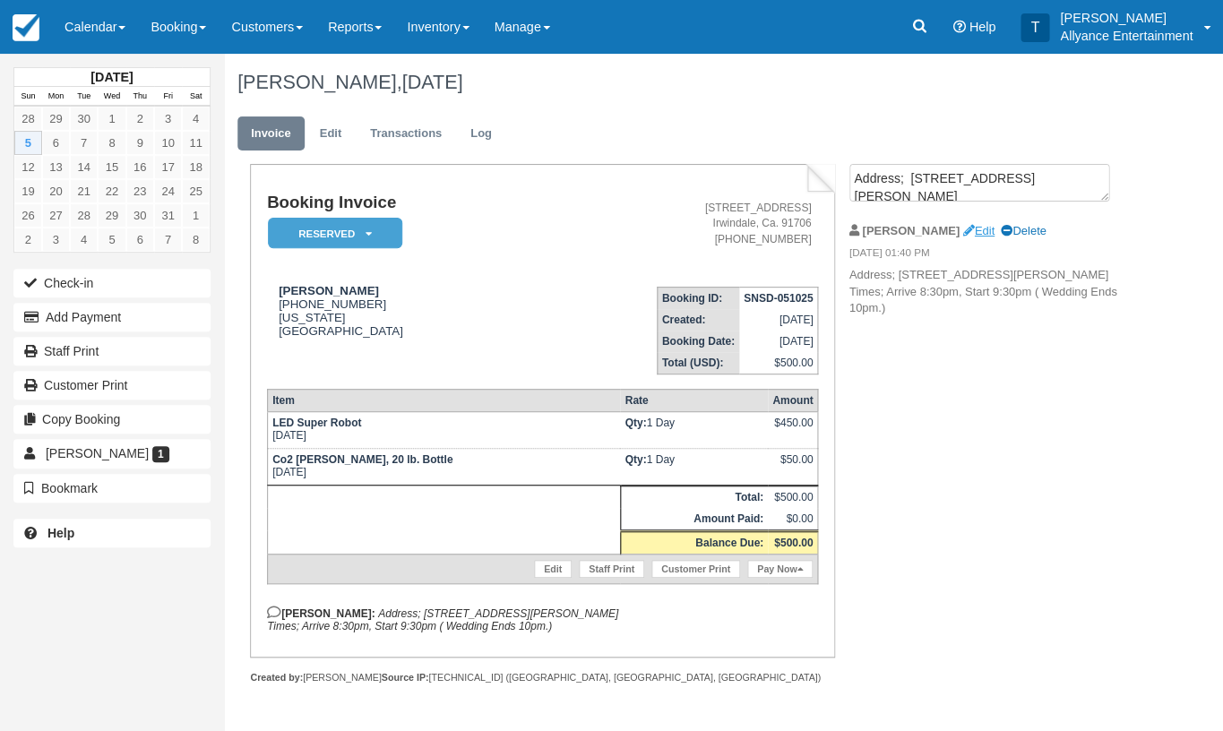
click at [963, 226] on link "Edit" at bounding box center [978, 230] width 31 height 13
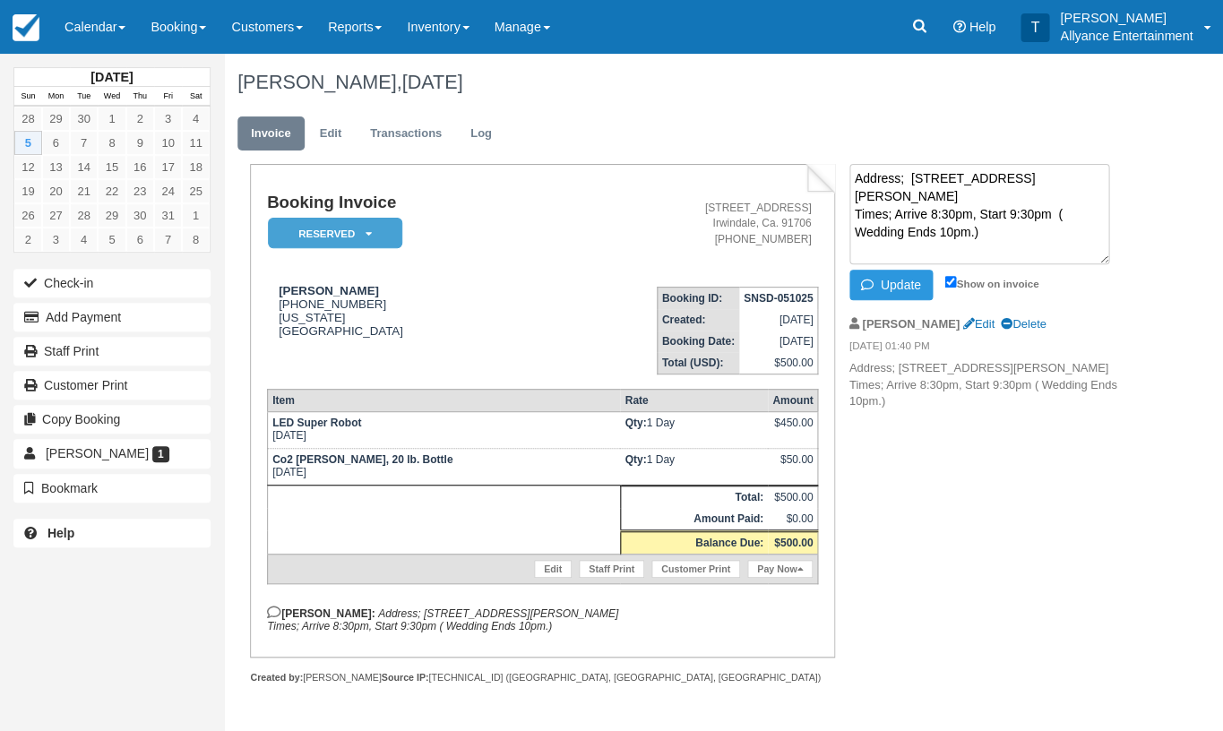
click at [910, 200] on textarea "Address; [STREET_ADDRESS][PERSON_NAME] Times; Arrive 8:30pm, Start 9:30pm ( Wed…" at bounding box center [980, 214] width 260 height 100
click at [908, 180] on textarea "Address; [STREET_ADDRESS][PERSON_NAME] Times; Arrive 8:30pm, Start 9:30pm ( Wed…" at bounding box center [980, 214] width 260 height 100
type textarea "Address; [STREET_ADDRESS][PERSON_NAME] Times; Arrive 8:30pm, Start 9:30pm ( Wed…"
click at [889, 283] on button "Update" at bounding box center [891, 285] width 83 height 30
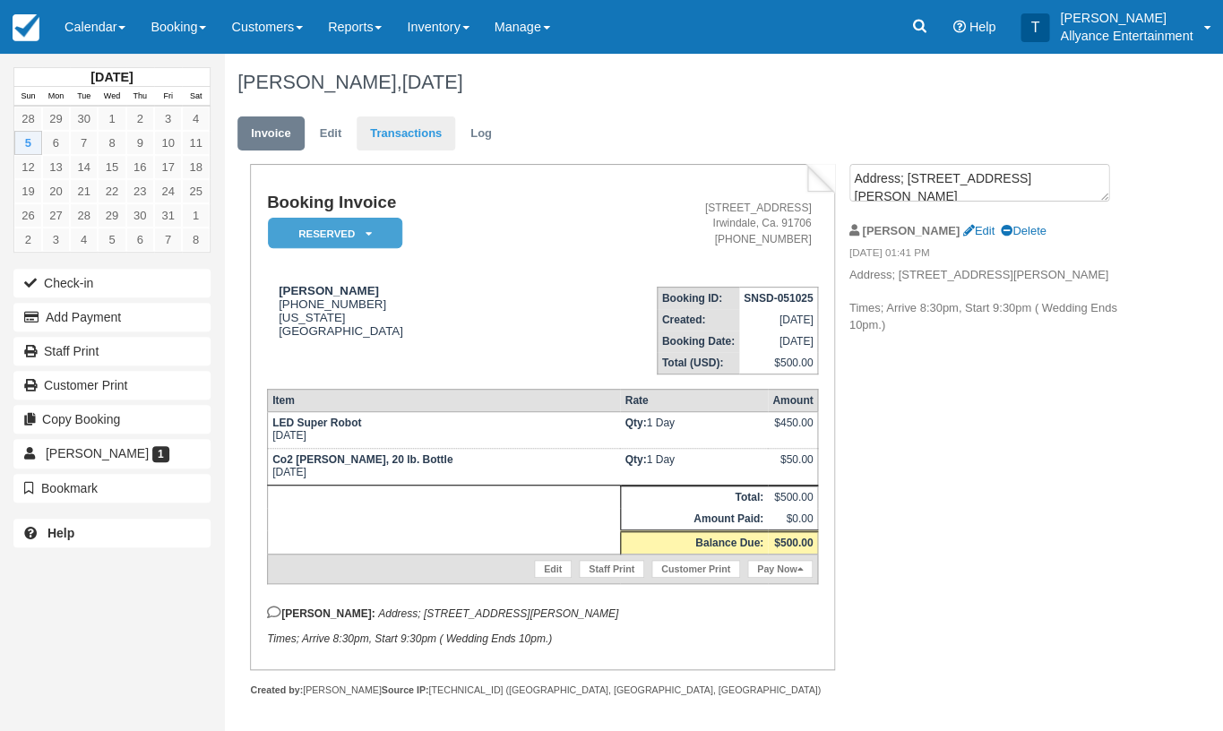
click at [409, 137] on link "Transactions" at bounding box center [406, 134] width 99 height 35
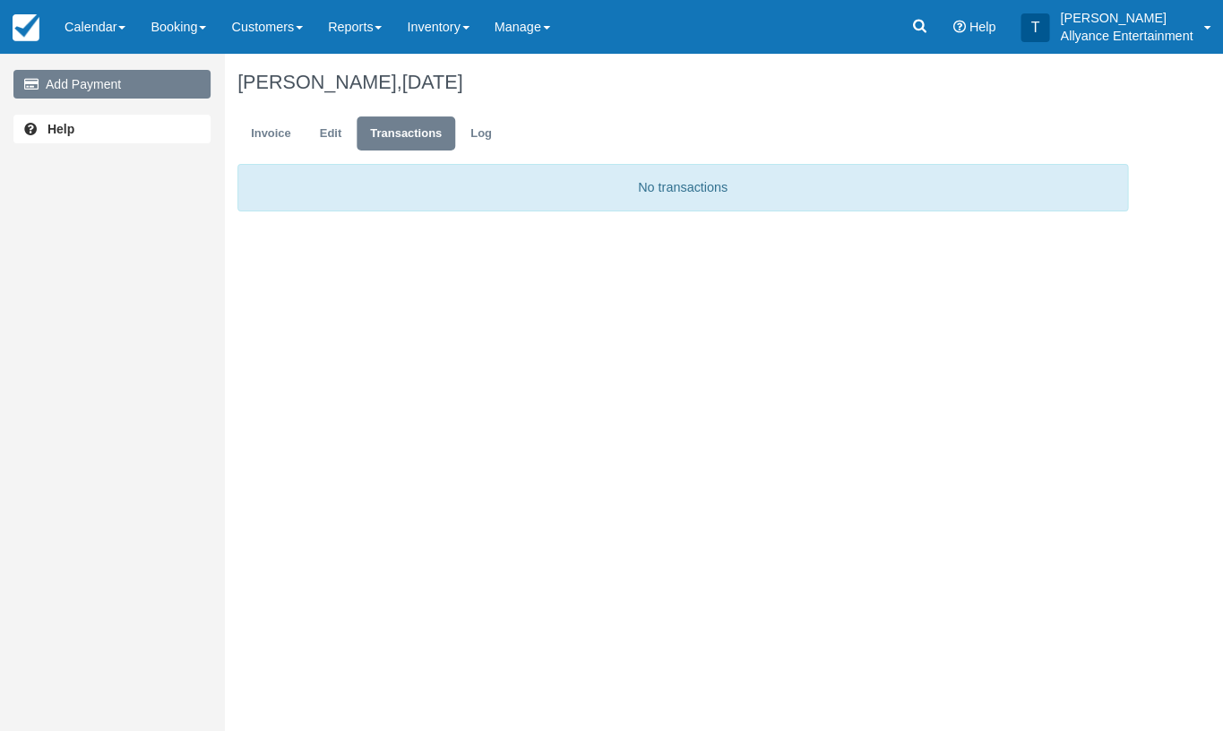
click at [174, 78] on link "Add Payment" at bounding box center [111, 84] width 197 height 29
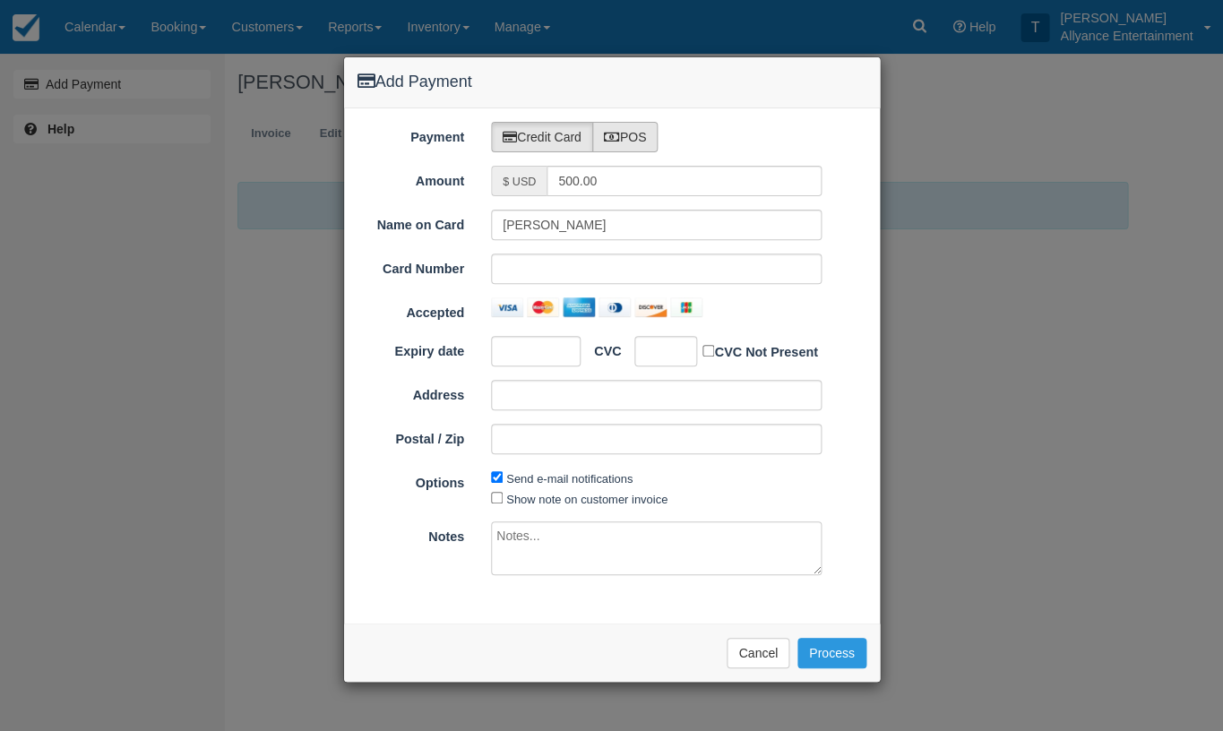
click at [636, 134] on label "POS" at bounding box center [625, 137] width 66 height 30
radio input "true"
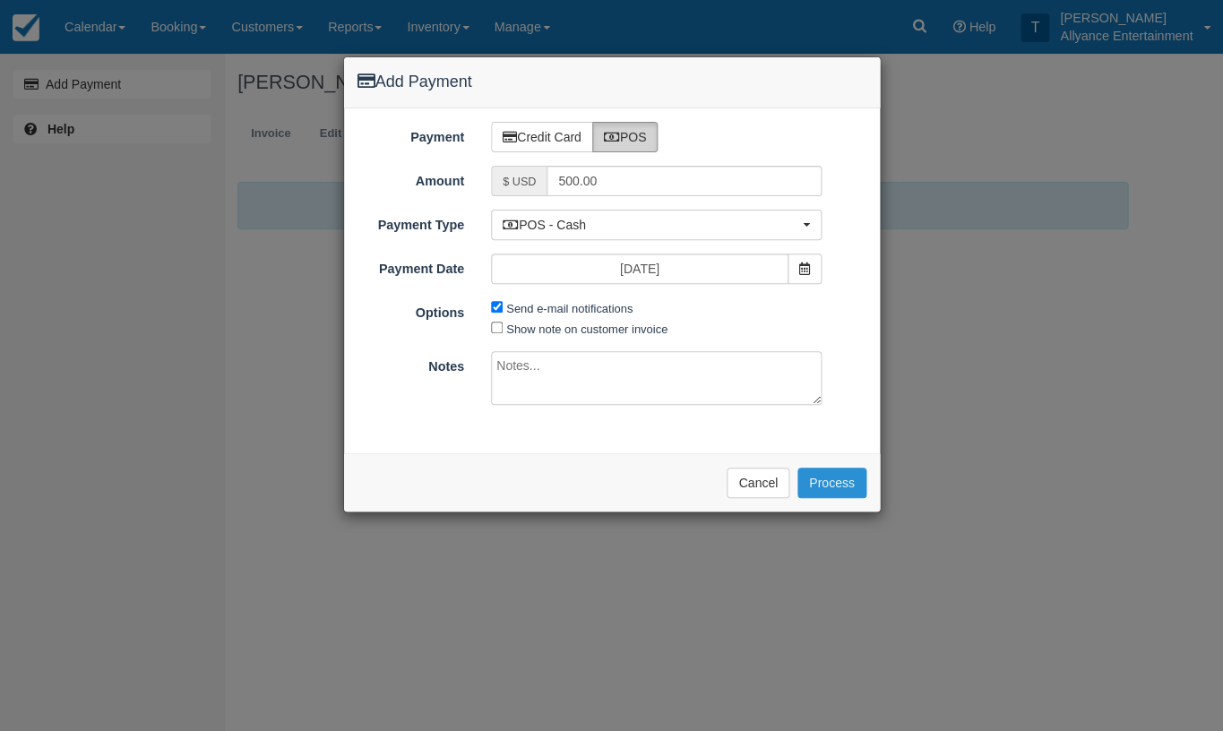
click at [845, 472] on button "Process" at bounding box center [832, 483] width 69 height 30
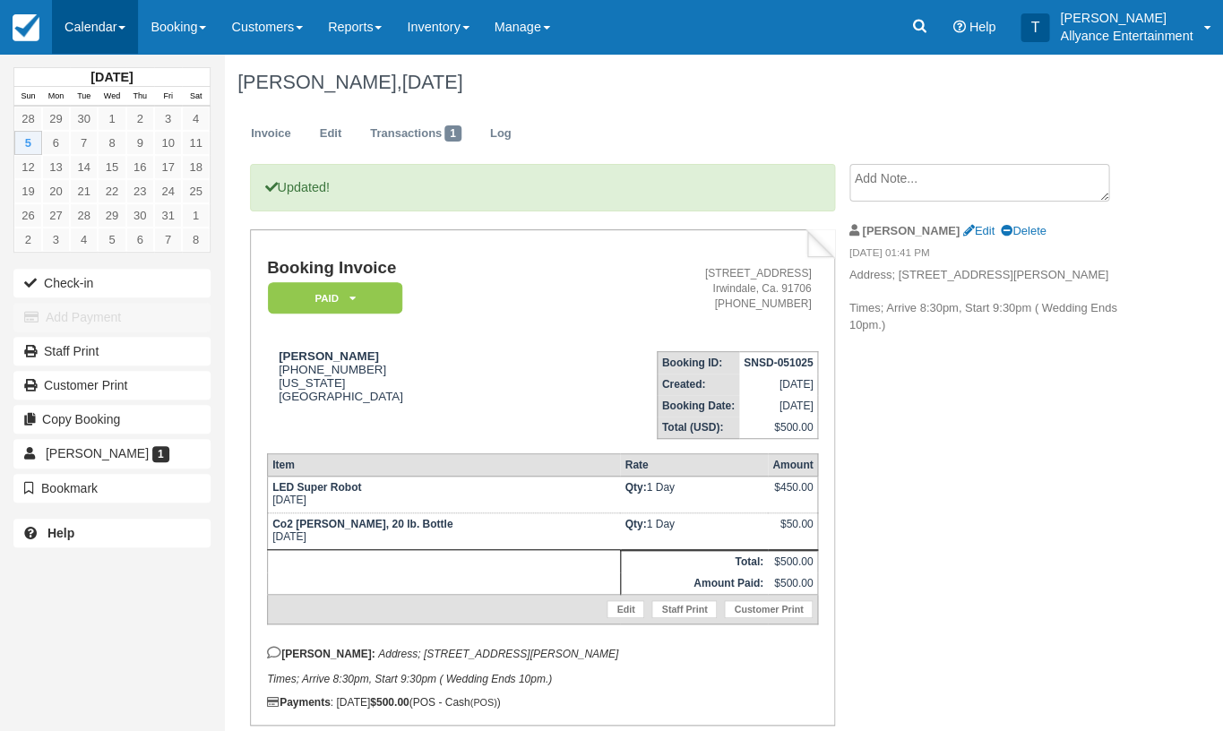
click at [92, 35] on link "Calendar" at bounding box center [95, 27] width 86 height 54
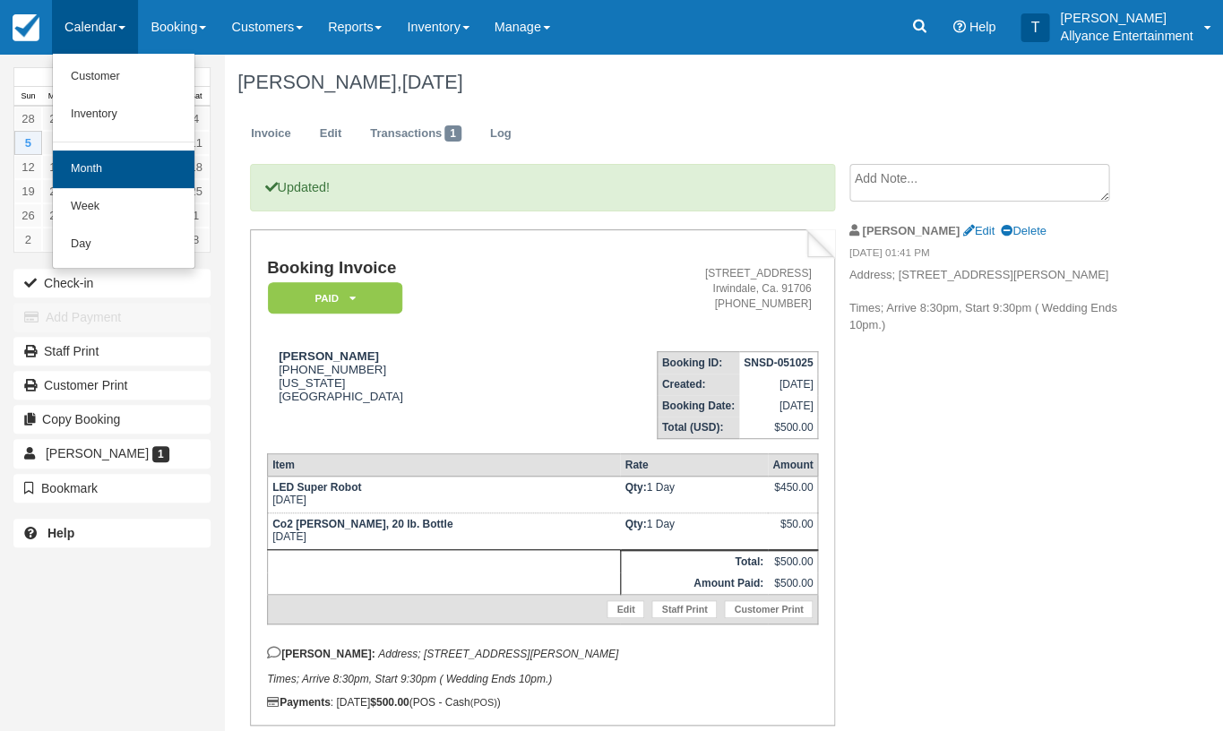
click at [95, 167] on link "Month" at bounding box center [124, 170] width 142 height 38
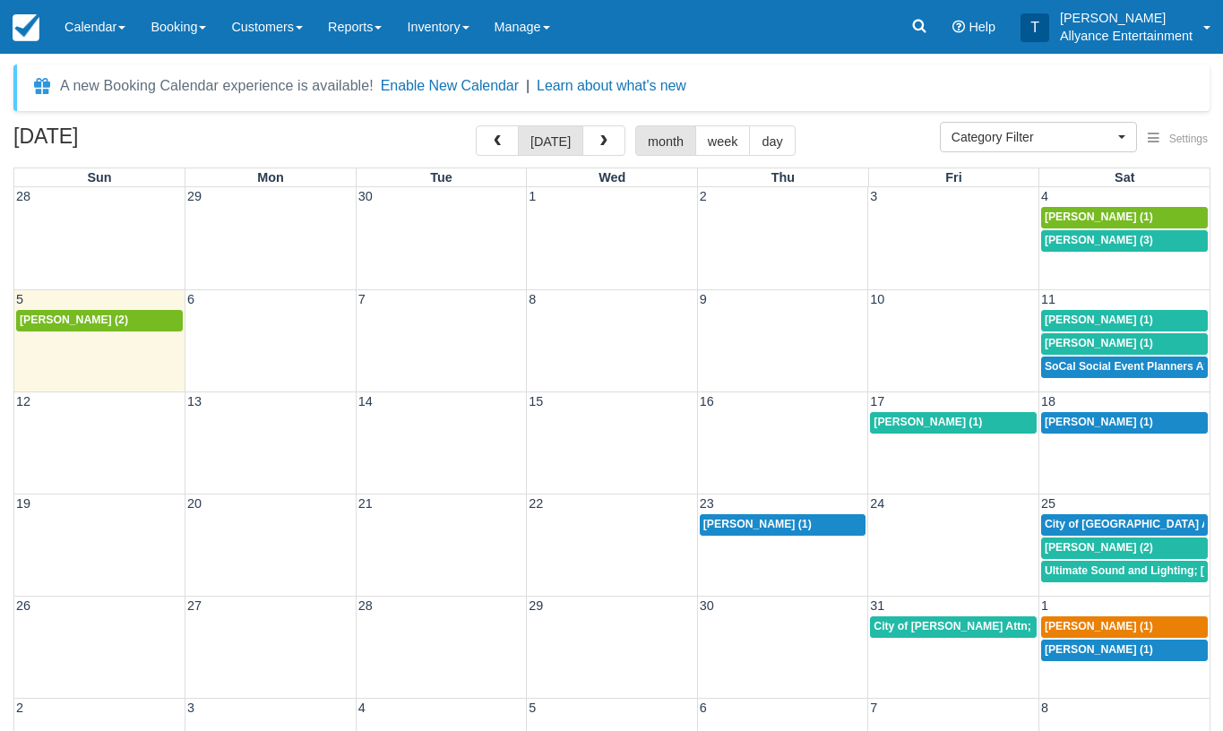
select select
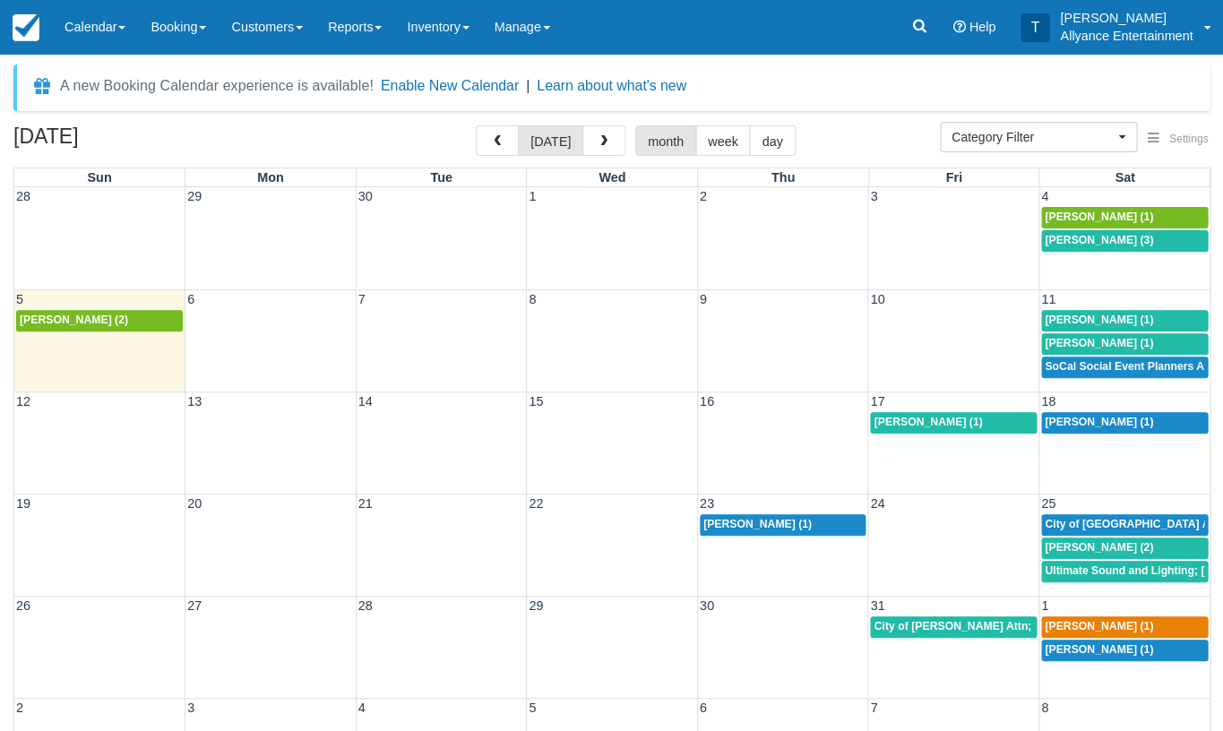
click at [1073, 239] on span "[PERSON_NAME] (3)" at bounding box center [1099, 240] width 108 height 13
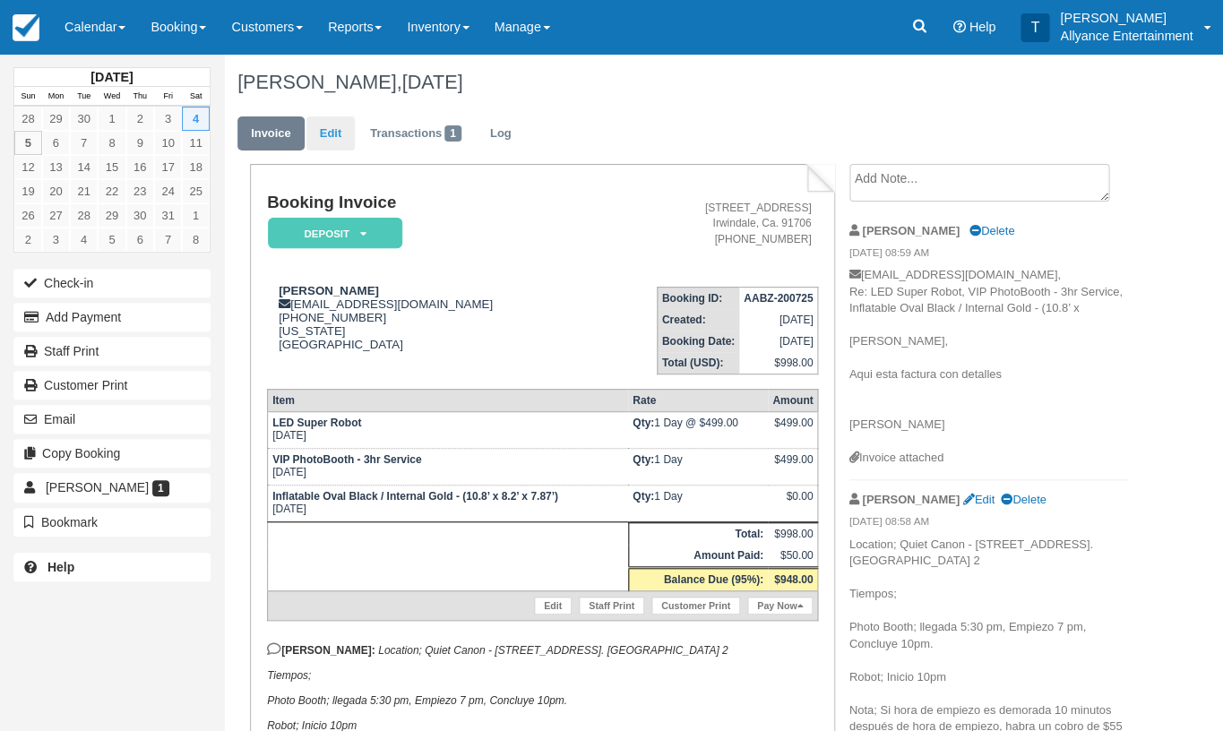
click at [337, 134] on link "Edit" at bounding box center [331, 134] width 48 height 35
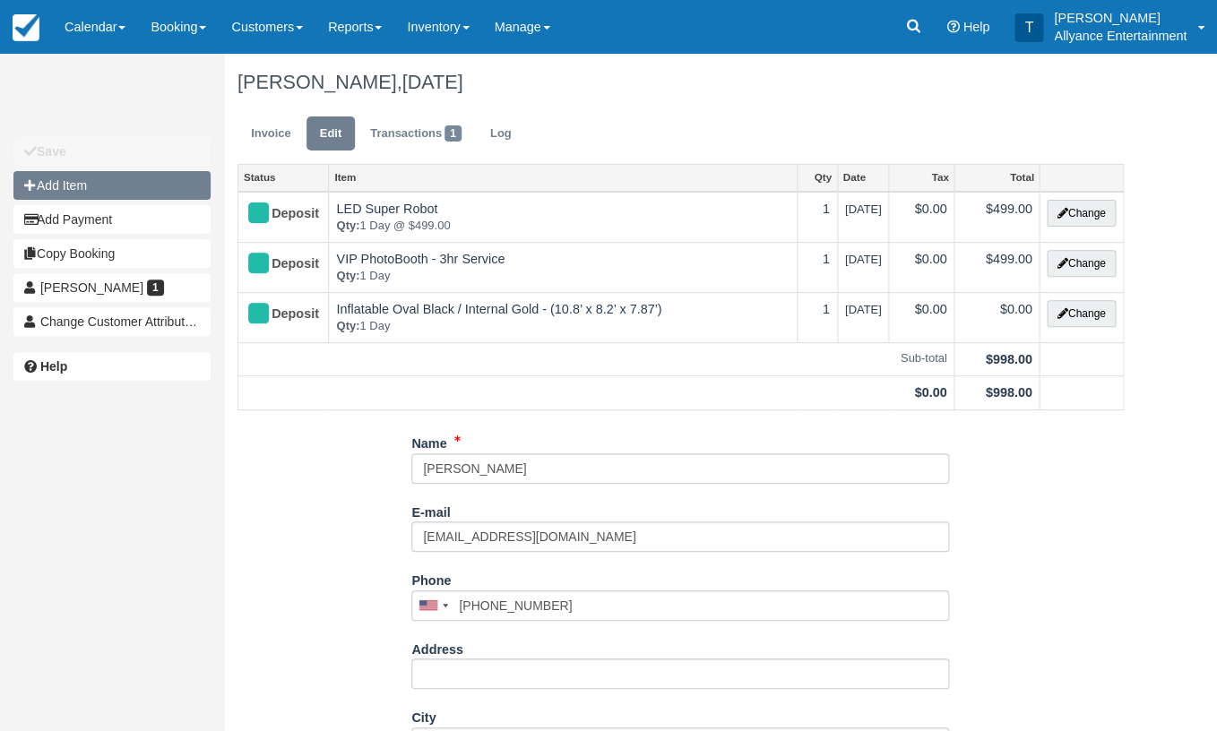
click at [125, 178] on button "Add Item" at bounding box center [111, 185] width 197 height 29
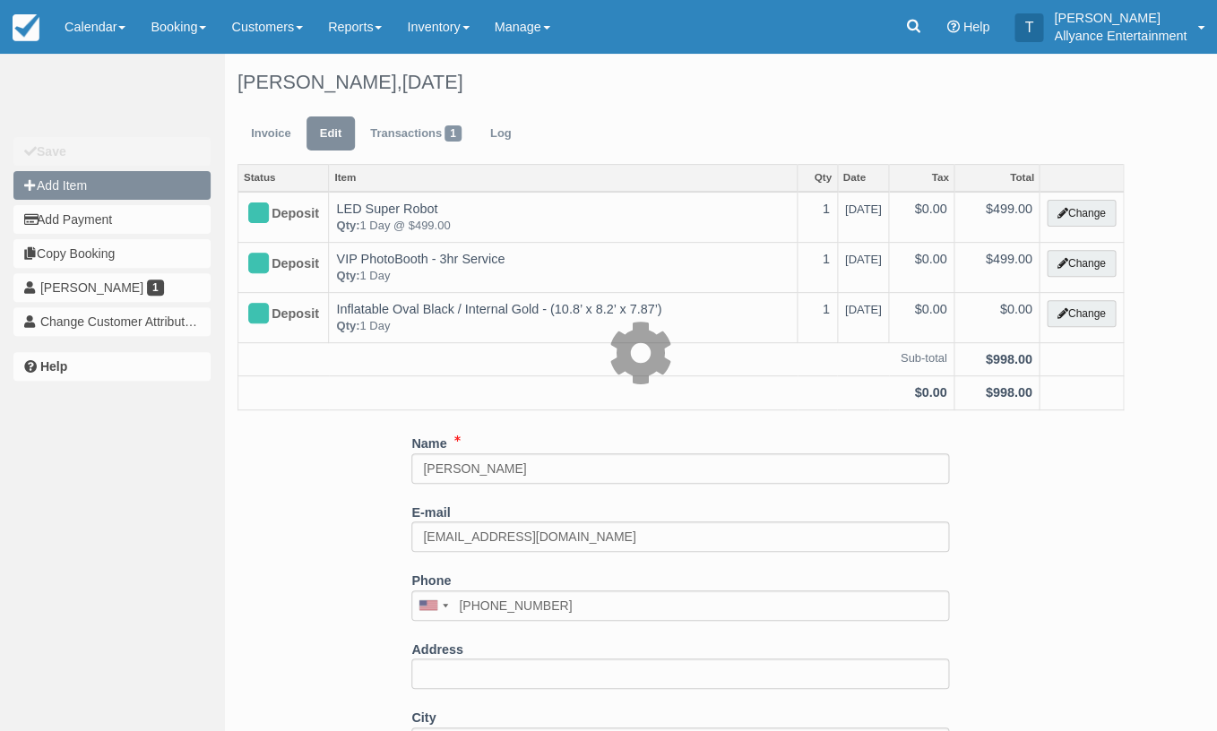
type input "0.00"
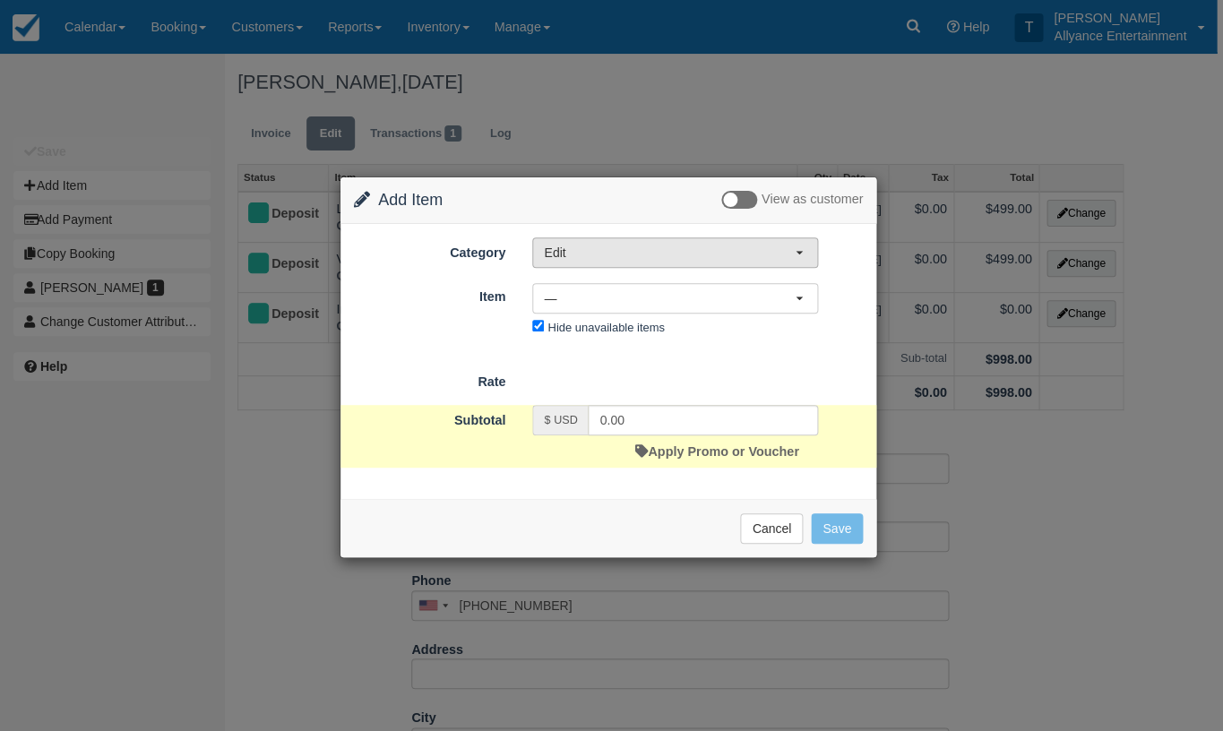
click at [782, 250] on span "Edit" at bounding box center [669, 253] width 251 height 18
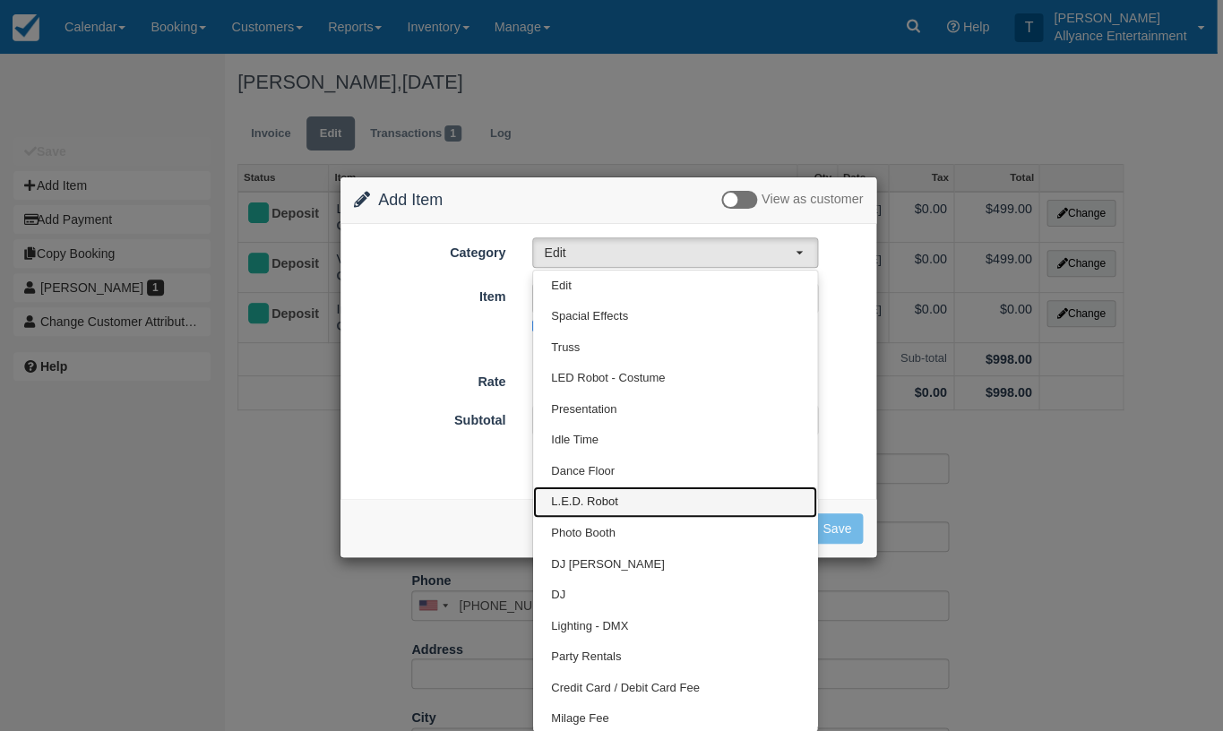
click at [617, 497] on span "L.E.D. Robot" at bounding box center [584, 502] width 66 height 17
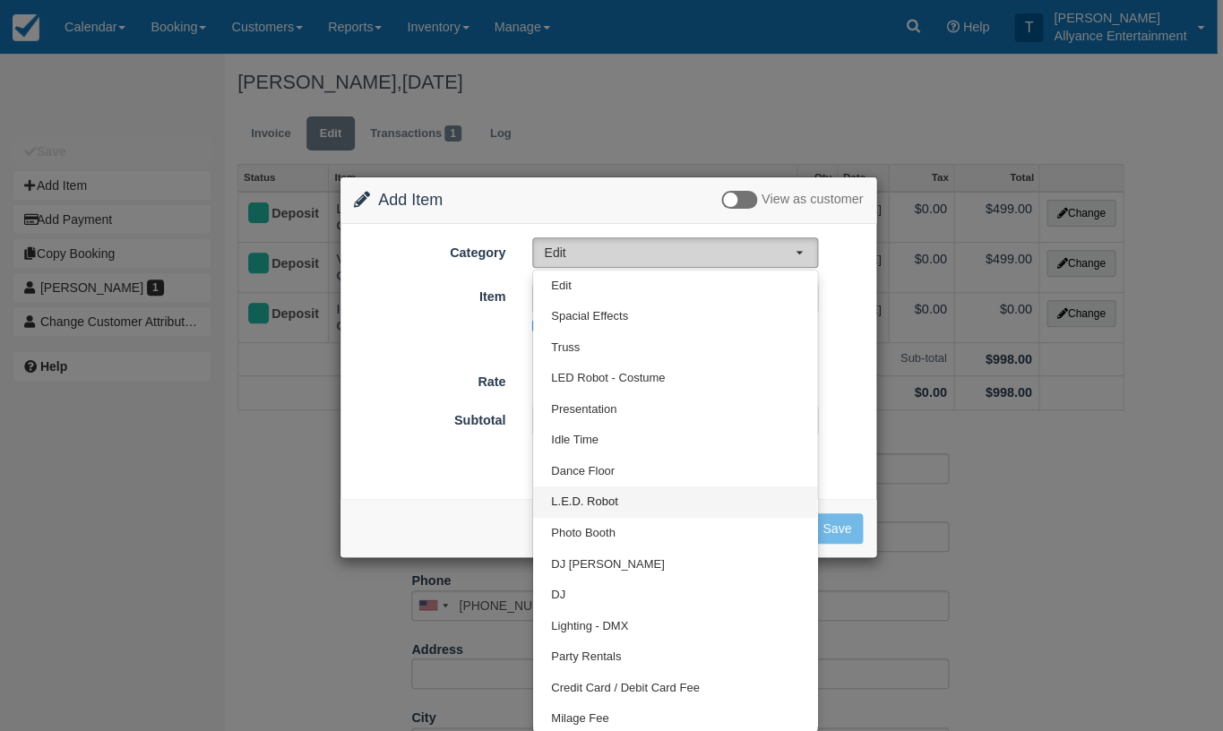
select select "29"
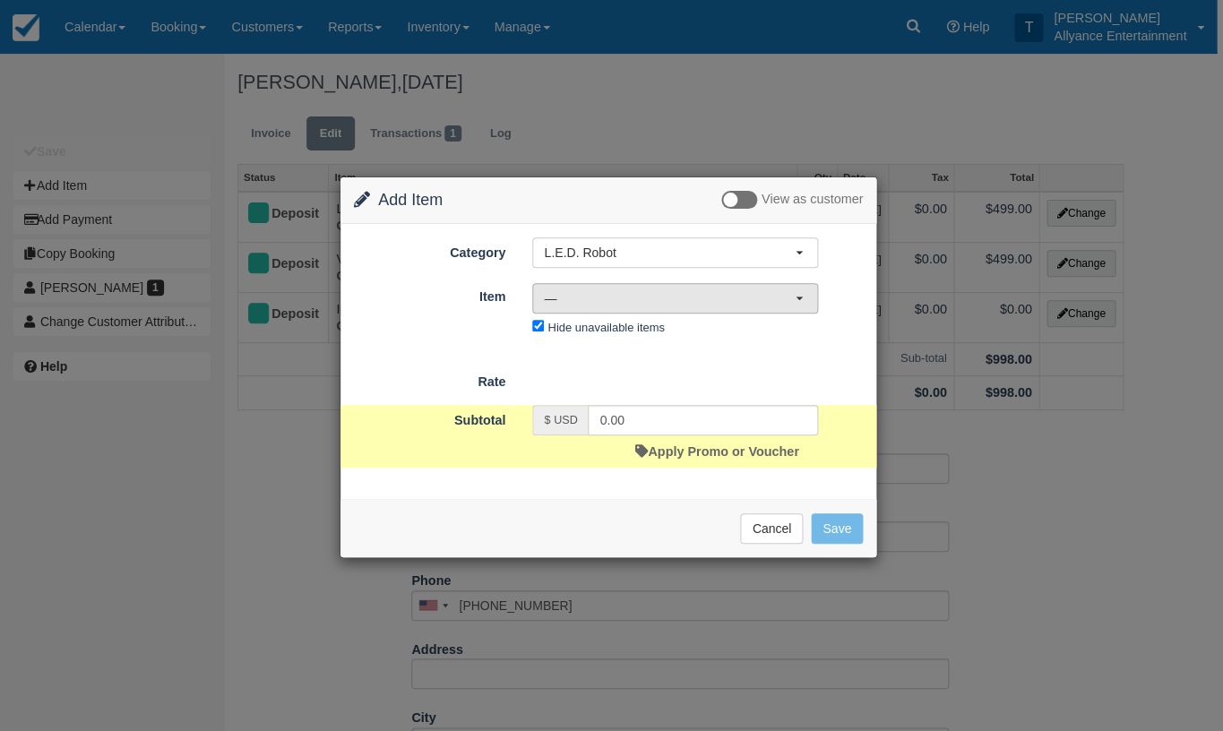
click at [797, 289] on button "—" at bounding box center [675, 298] width 286 height 30
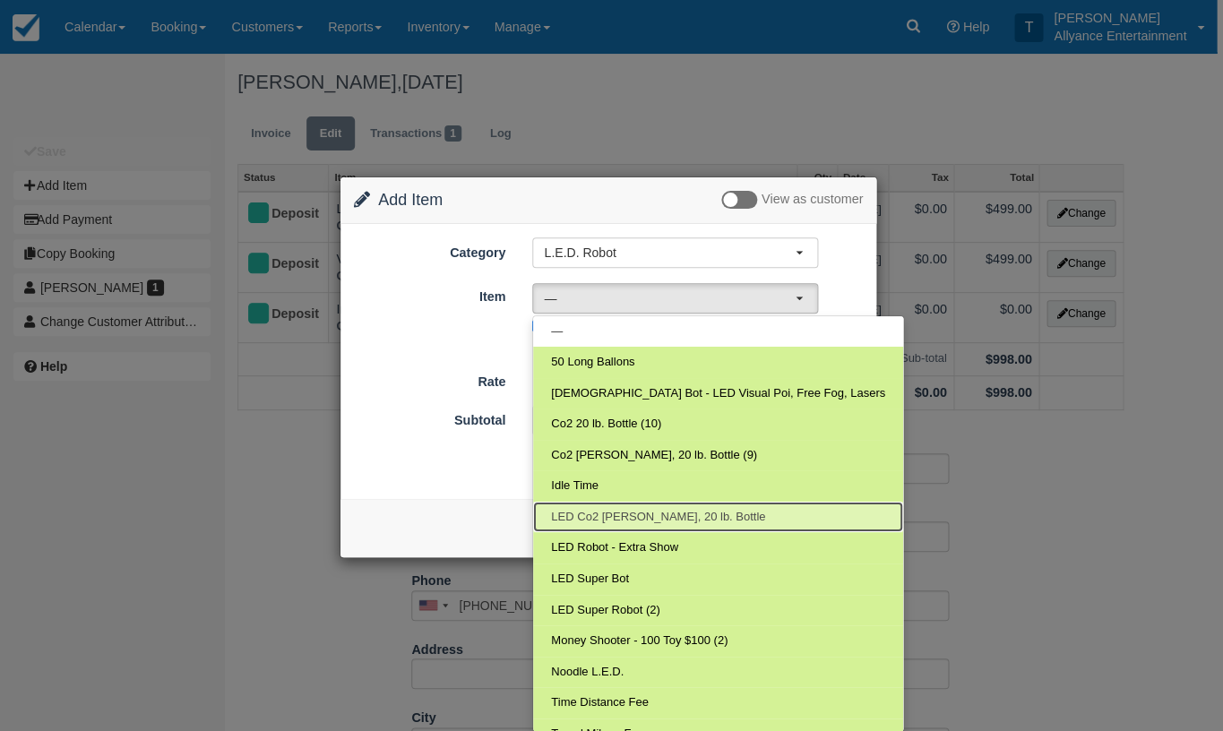
click at [688, 509] on span "LED Co2 Cannon, 20 lb. Bottle" at bounding box center [658, 517] width 214 height 17
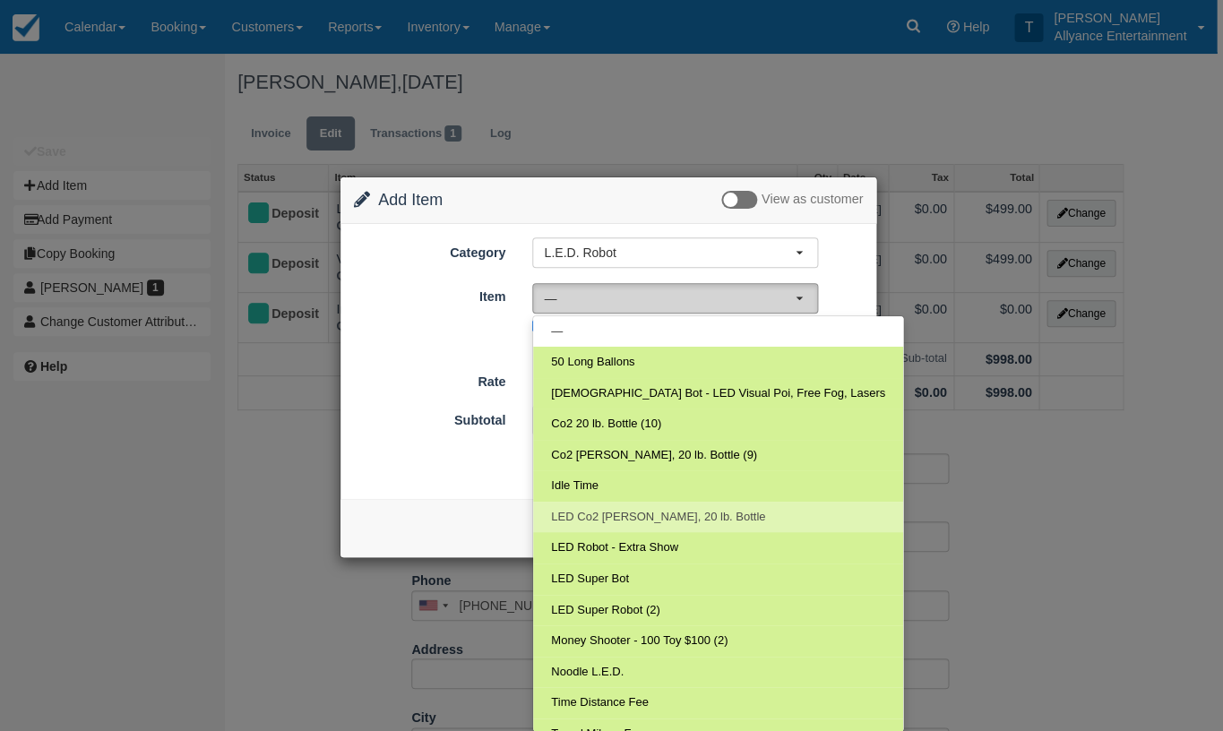
select select "283"
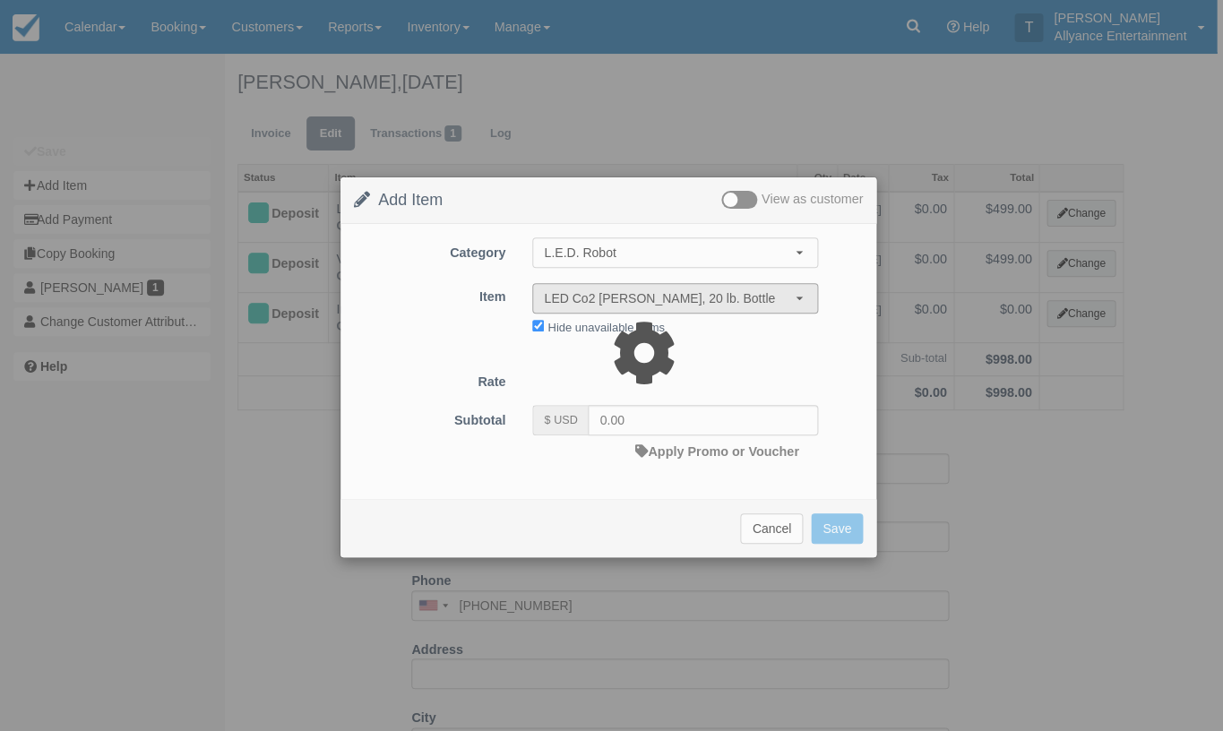
type input "150.00"
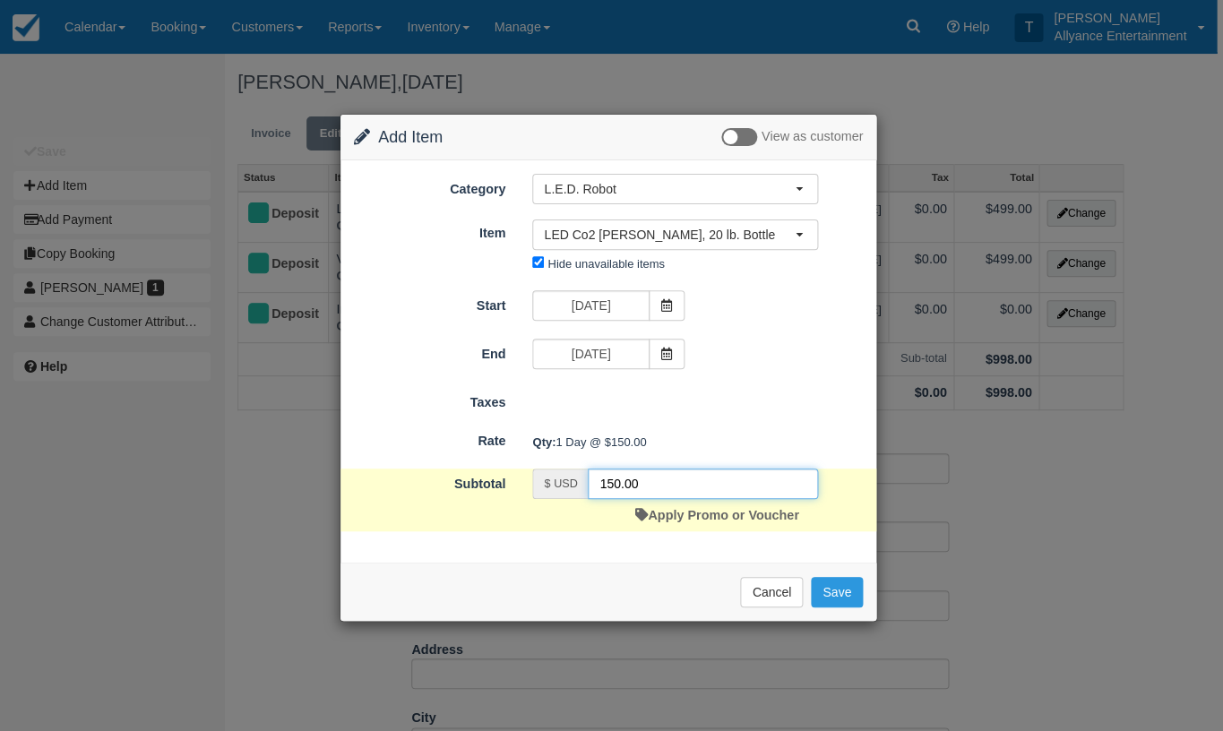
click at [615, 480] on input "150.00" at bounding box center [703, 484] width 230 height 30
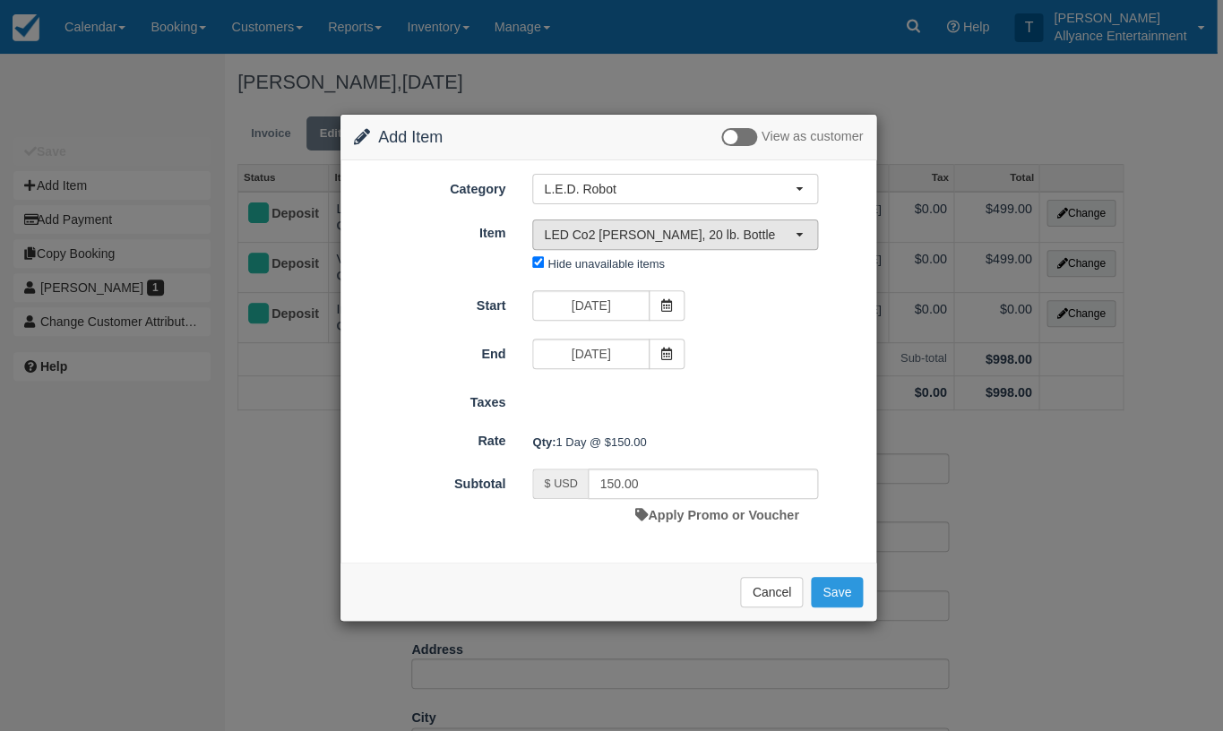
click at [785, 232] on span "LED Co2 Cannon, 20 lb. Bottle" at bounding box center [669, 235] width 251 height 18
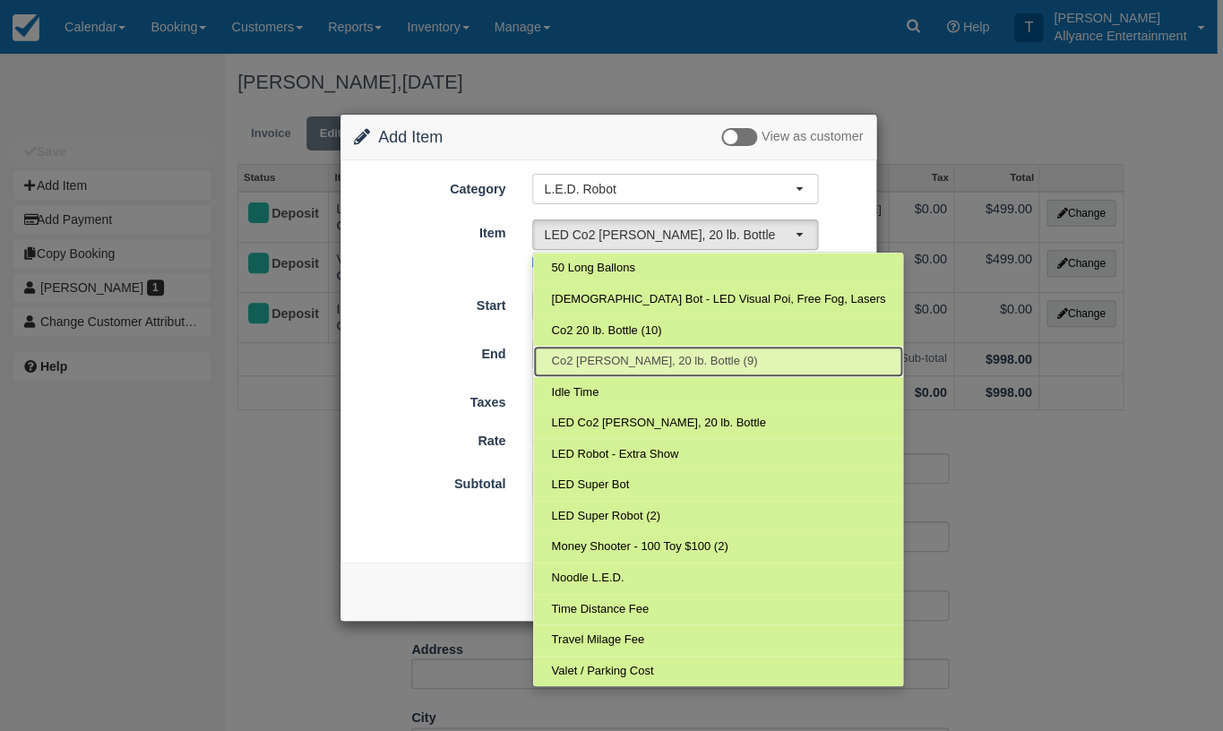
click at [628, 347] on link "Co2 Cannon, 20 lb. Bottle (9)" at bounding box center [718, 361] width 370 height 31
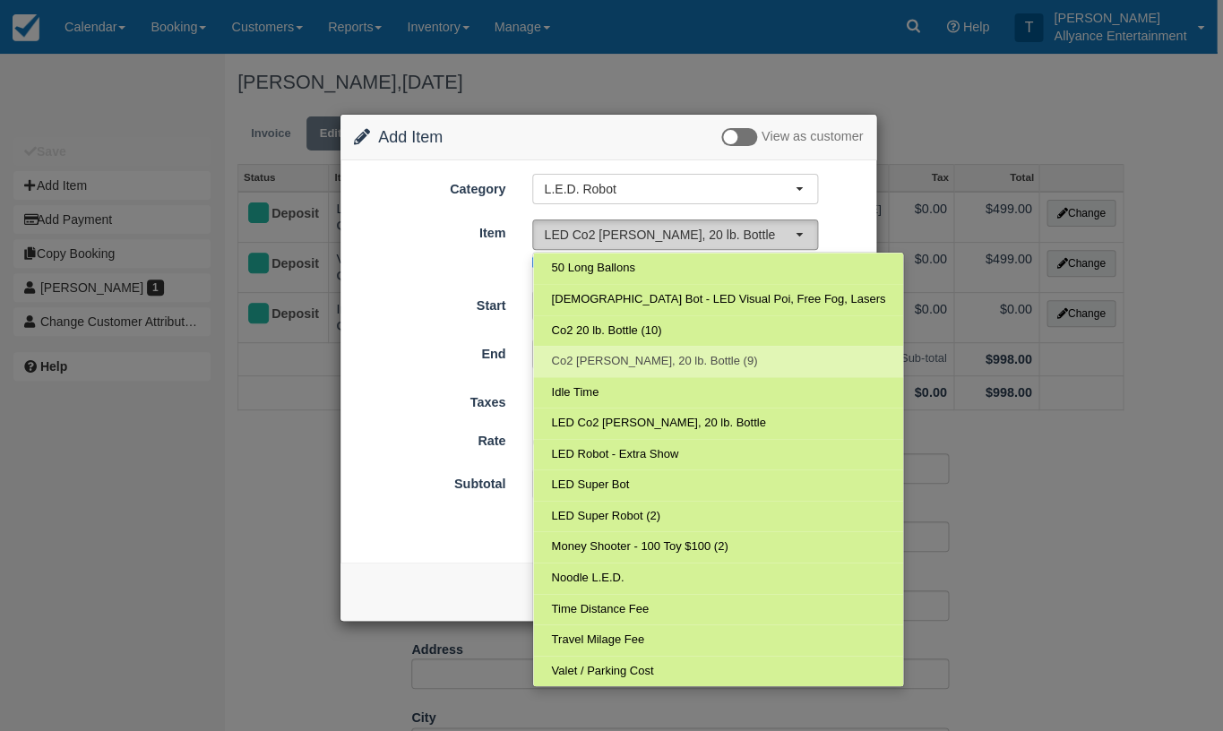
select select "275"
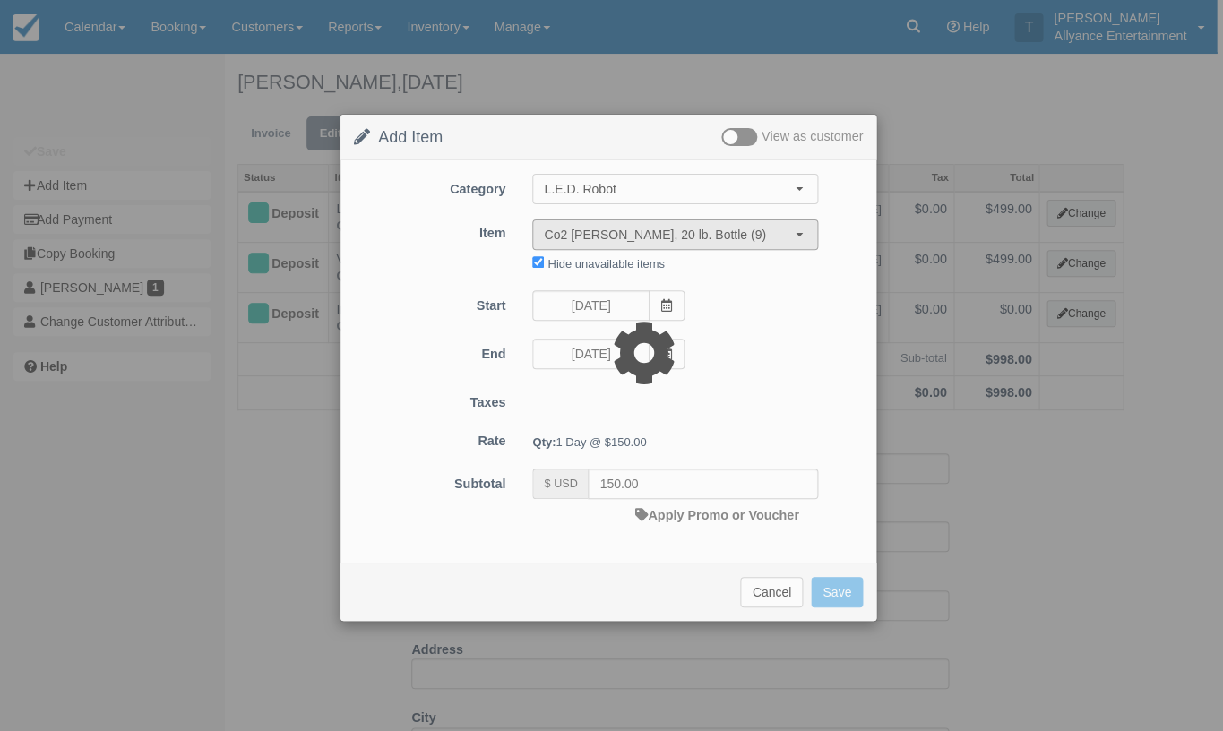
type input "100.00"
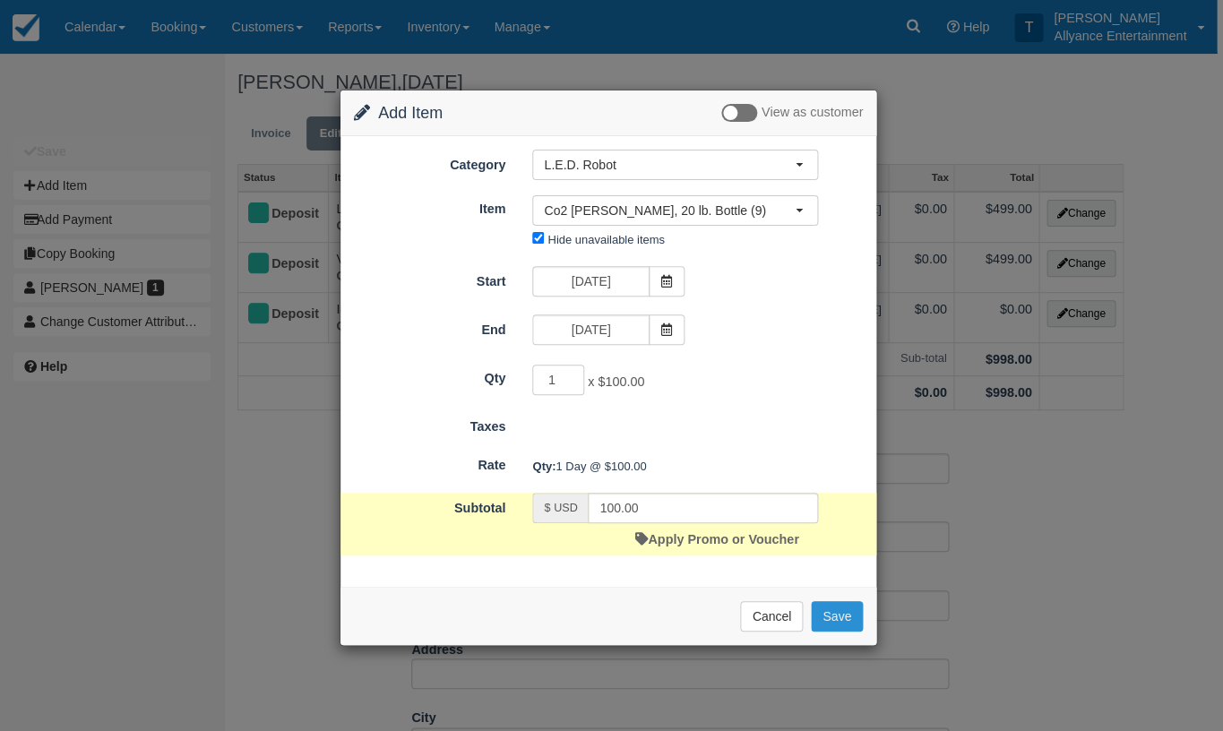
click at [843, 603] on button "Save" at bounding box center [837, 616] width 52 height 30
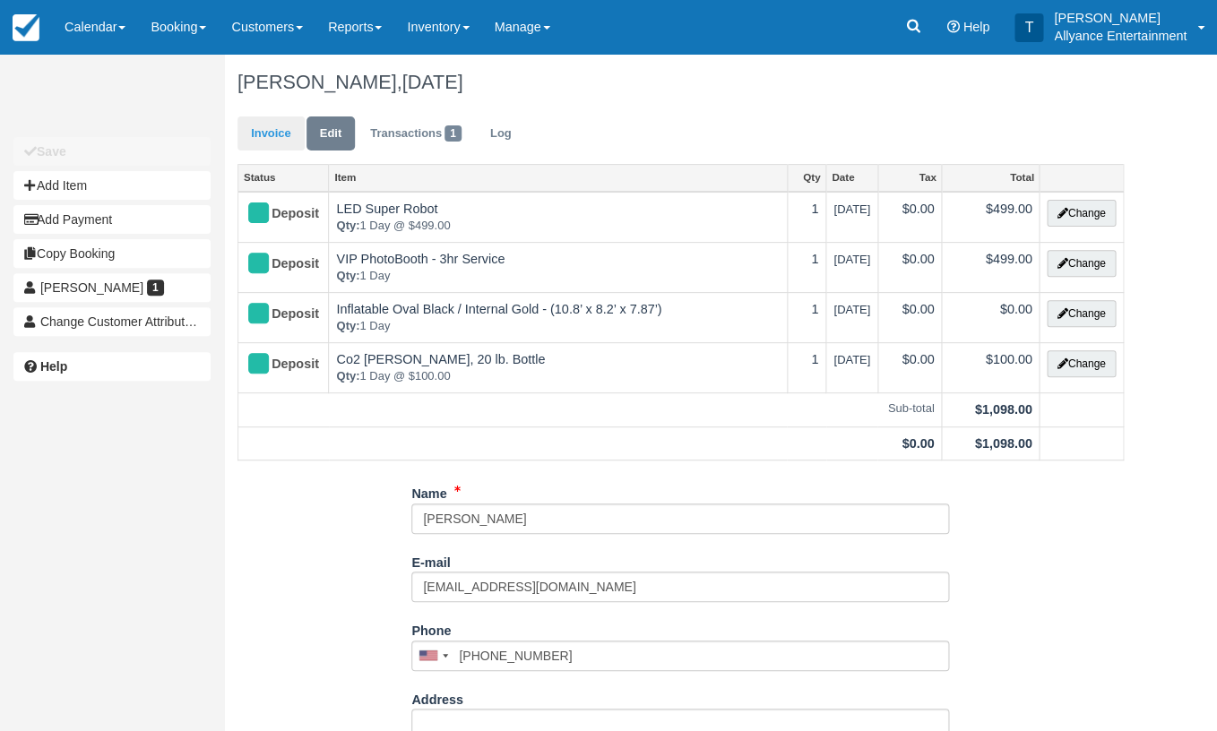
click at [264, 127] on link "Invoice" at bounding box center [271, 134] width 67 height 35
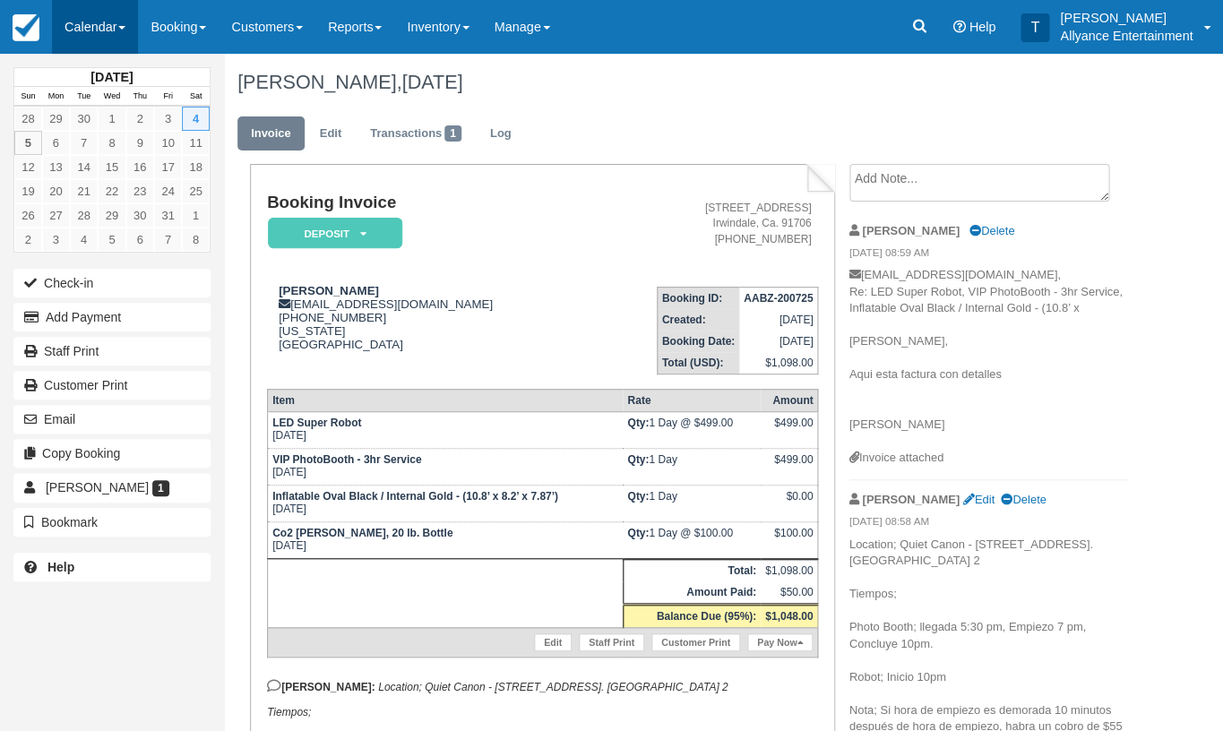
click at [99, 28] on link "Calendar" at bounding box center [95, 27] width 86 height 54
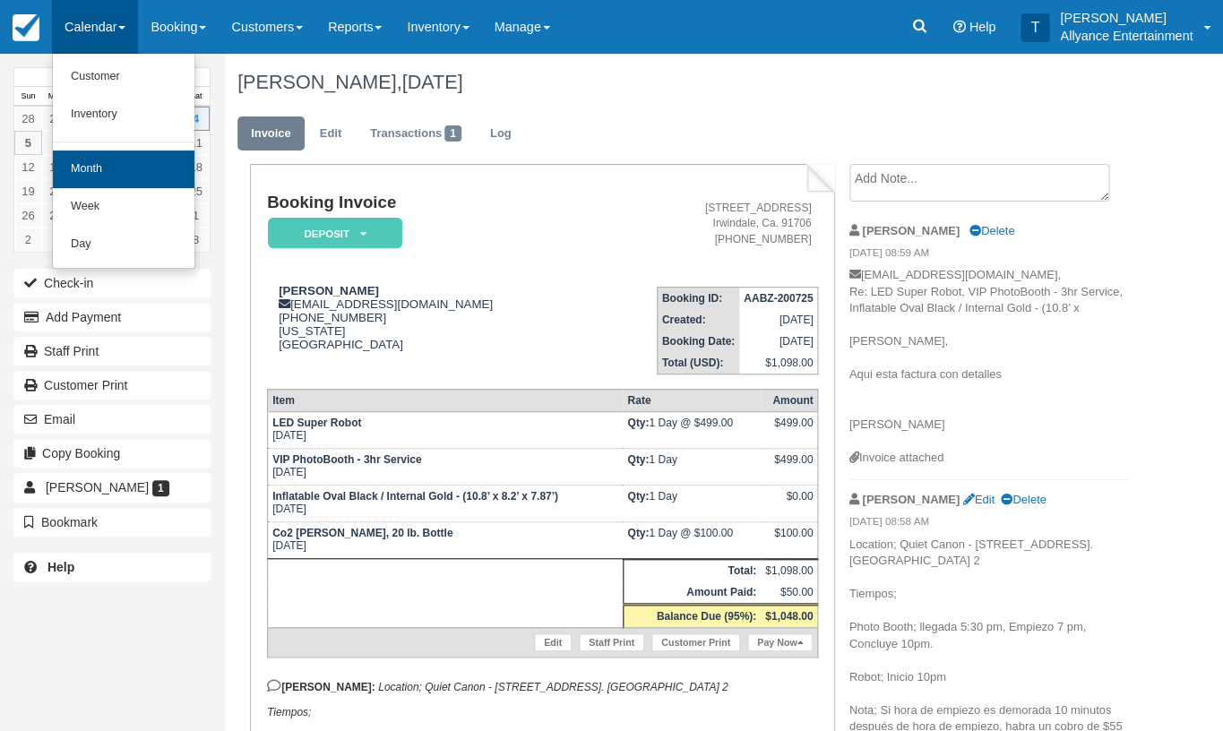
click at [98, 162] on link "Month" at bounding box center [124, 170] width 142 height 38
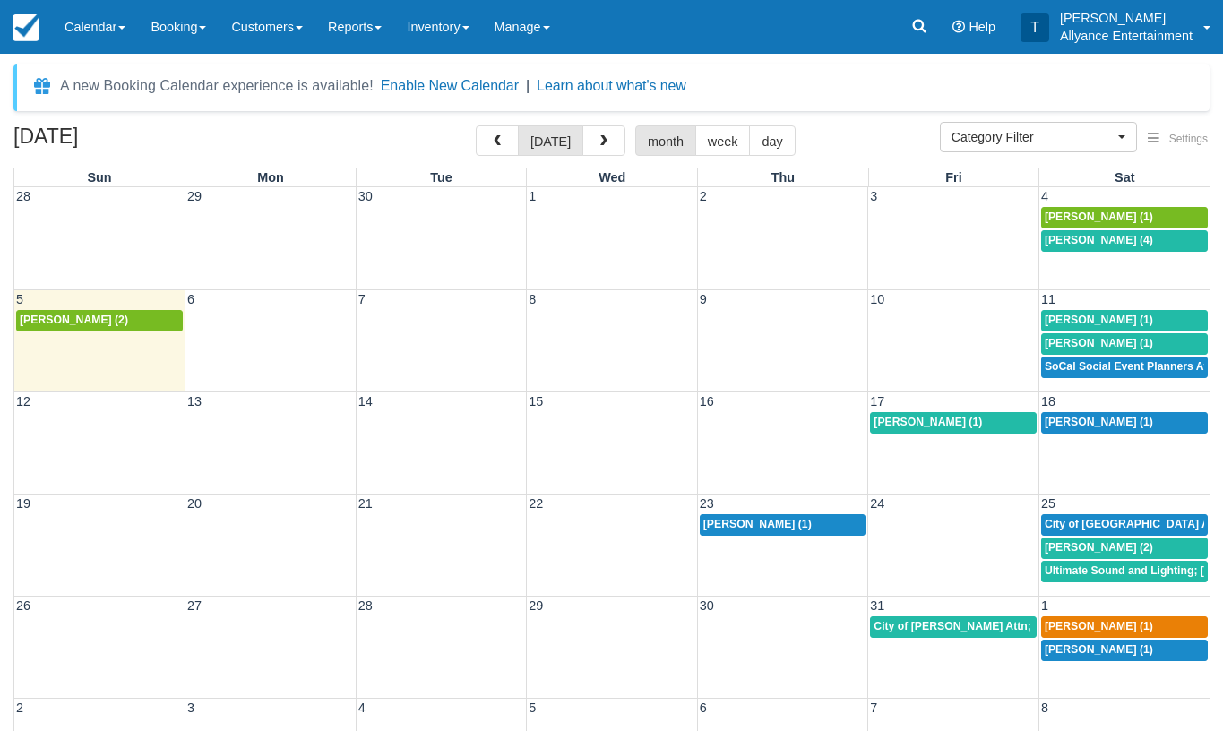
select select
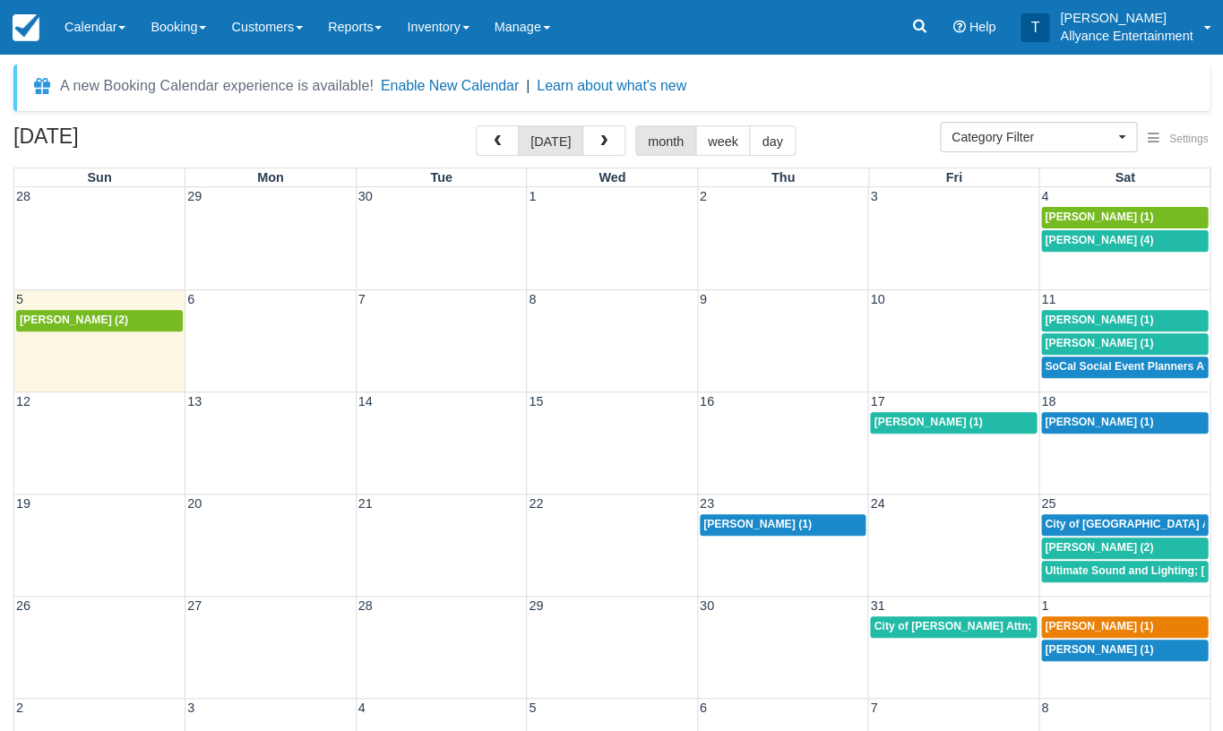
click at [106, 315] on div "[PERSON_NAME] (2)" at bounding box center [100, 321] width 160 height 14
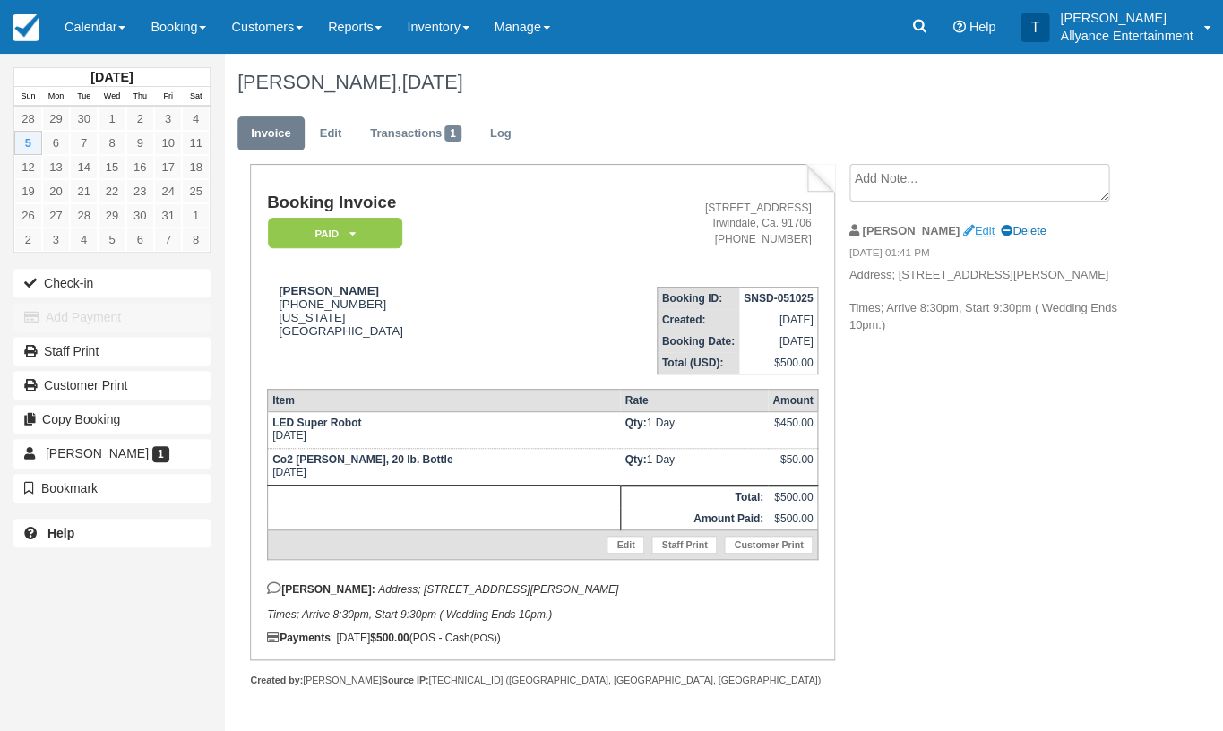
click at [963, 227] on link "Edit" at bounding box center [978, 230] width 31 height 13
type textarea "Address; [STREET_ADDRESS][PERSON_NAME] Times; Arrive 8:30pm, Start 9:30pm ( Wed…"
checkbox input "true"
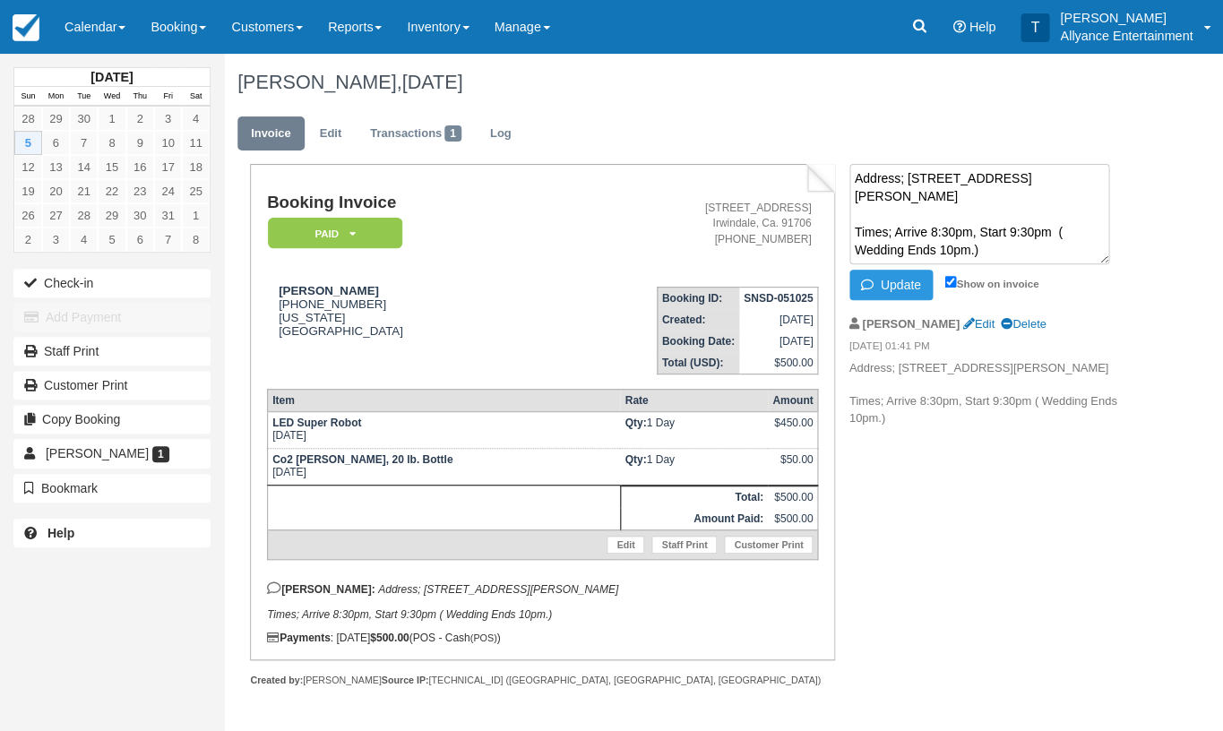
click at [854, 179] on textarea "Address; [STREET_ADDRESS][PERSON_NAME] Times; Arrive 8:30pm, Start 9:30pm ( Wed…" at bounding box center [980, 214] width 260 height 100
type textarea "Event Held [DATE] 4, 2025. [PERSON_NAME] Referal. Address; [STREET_ADDRESS][PER…"
click at [891, 282] on button "Update" at bounding box center [891, 285] width 83 height 30
